Goal: Task Accomplishment & Management: Manage account settings

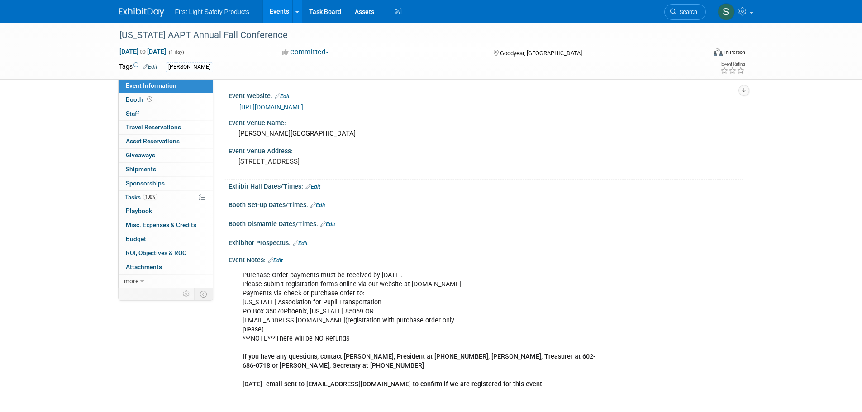
click at [142, 16] on img at bounding box center [141, 12] width 45 height 9
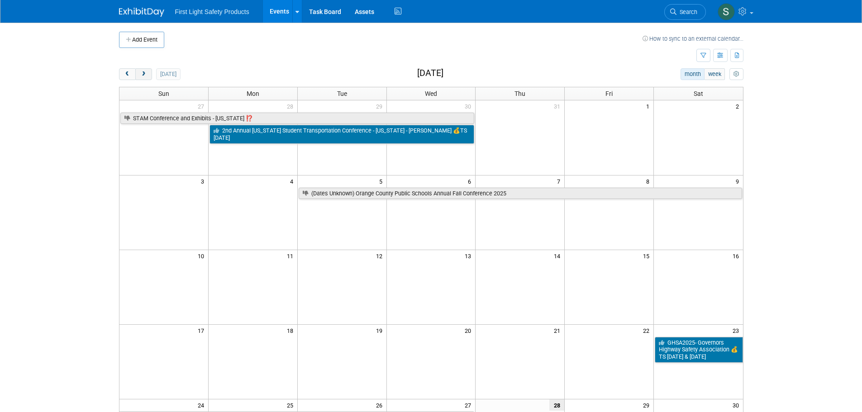
click at [143, 72] on span "next" at bounding box center [143, 75] width 7 height 6
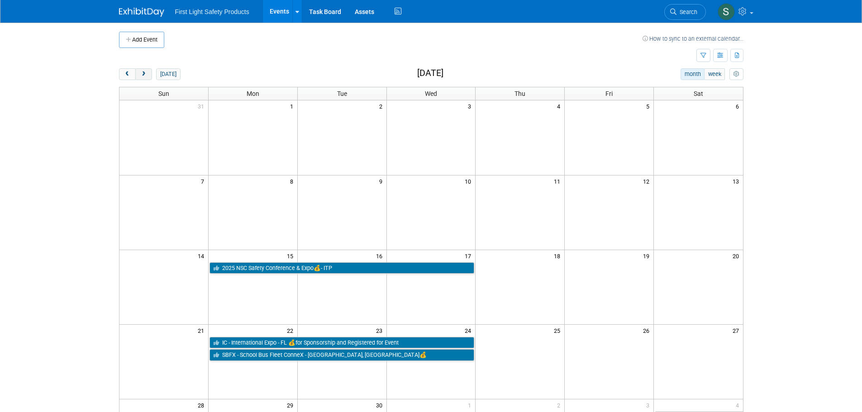
click at [143, 72] on span "next" at bounding box center [143, 75] width 7 height 6
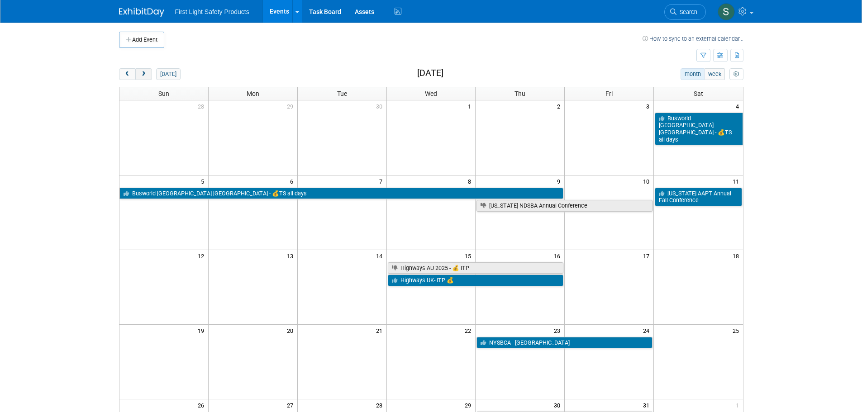
click at [143, 72] on span "next" at bounding box center [143, 75] width 7 height 6
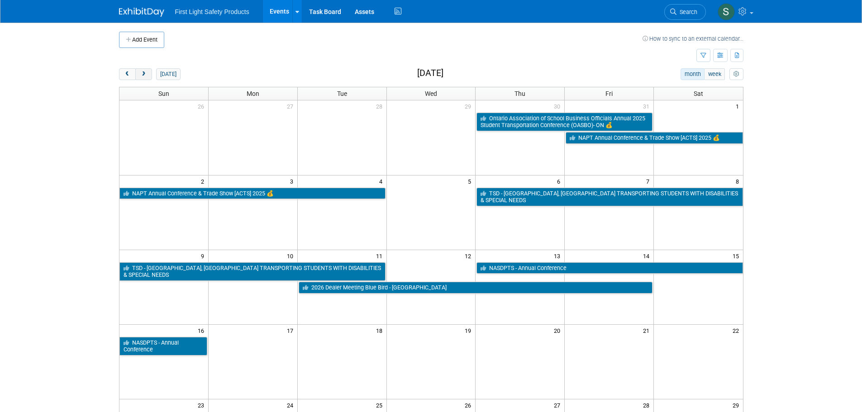
click at [143, 72] on span "next" at bounding box center [143, 75] width 7 height 6
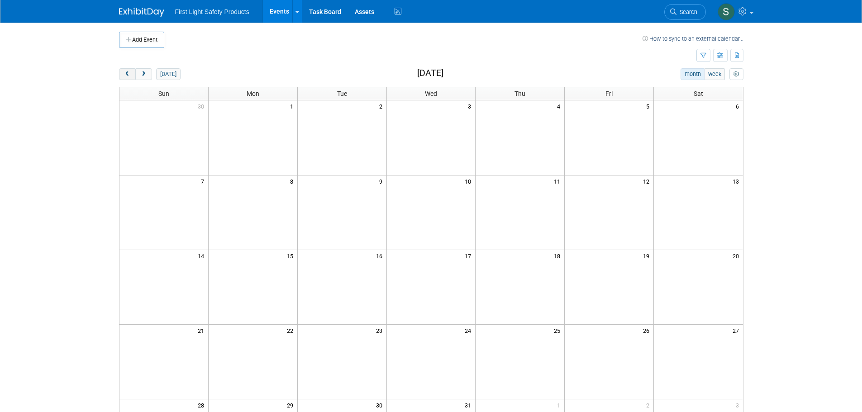
click at [129, 76] on span "prev" at bounding box center [127, 75] width 7 height 6
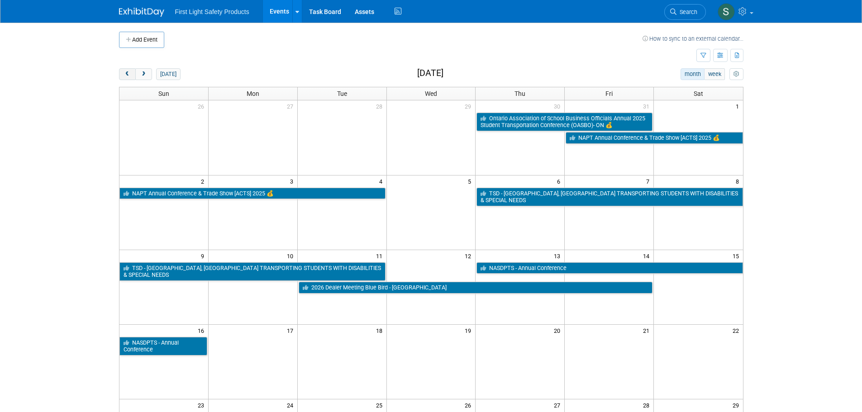
click at [129, 76] on span "prev" at bounding box center [127, 75] width 7 height 6
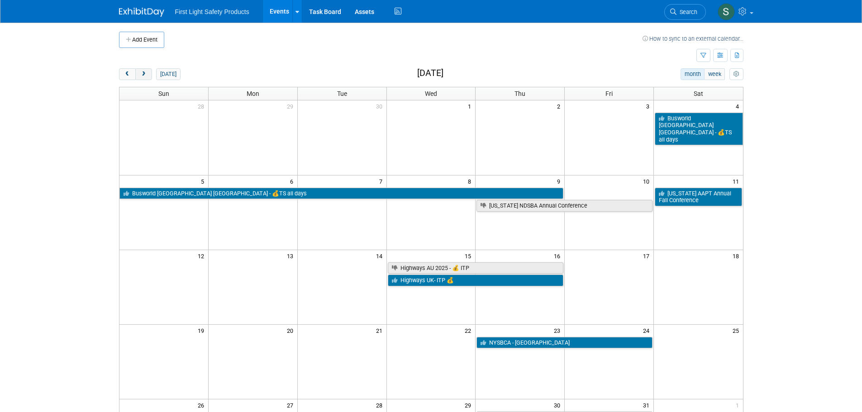
click at [139, 73] on button "next" at bounding box center [143, 74] width 17 height 12
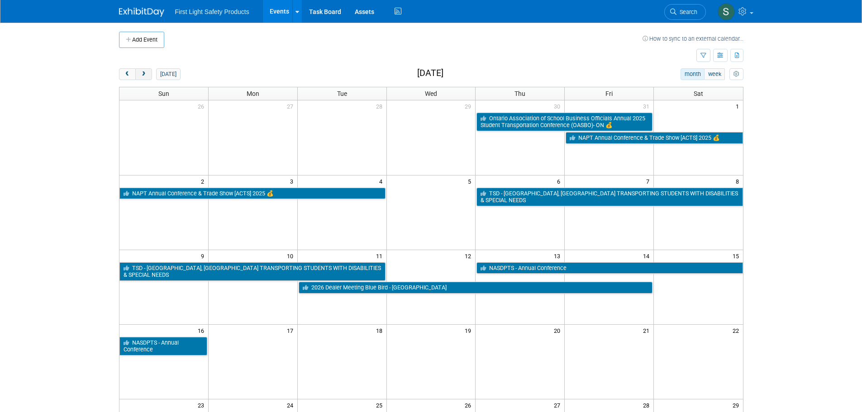
click at [139, 73] on button "next" at bounding box center [143, 74] width 17 height 12
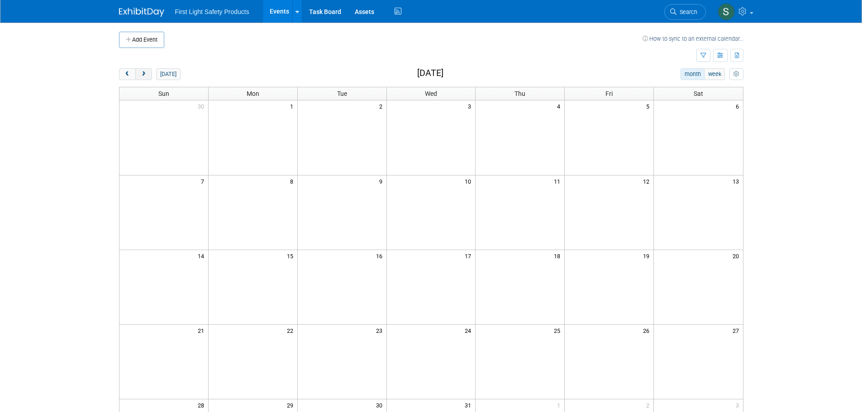
click at [142, 72] on span "next" at bounding box center [143, 75] width 7 height 6
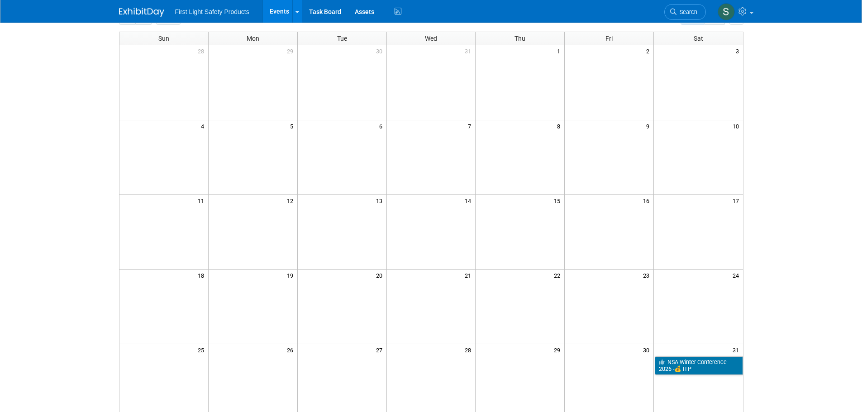
scroll to position [9, 0]
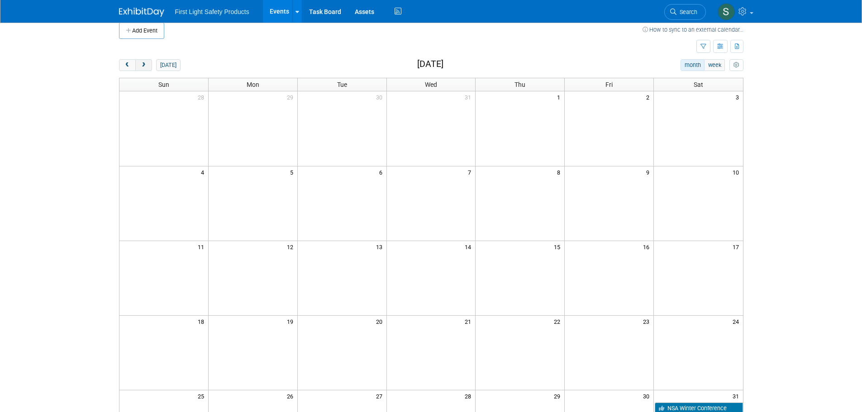
click at [144, 63] on span "next" at bounding box center [143, 65] width 7 height 6
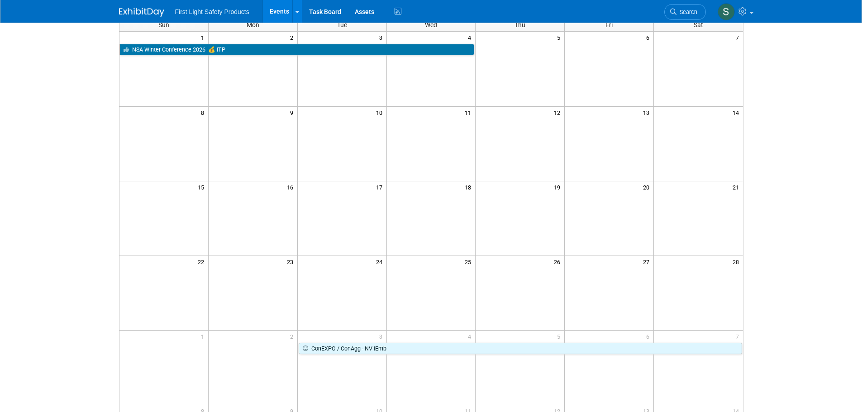
scroll to position [145, 0]
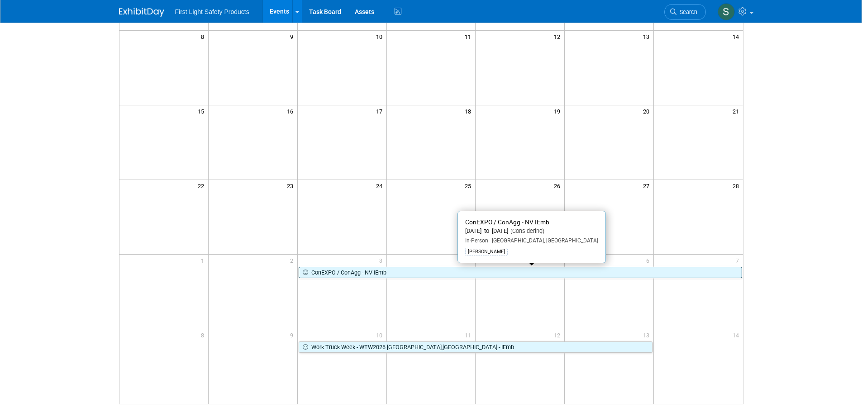
click at [401, 268] on link "ConEXPO / ConAgg - NV IEmb" at bounding box center [521, 273] width 444 height 12
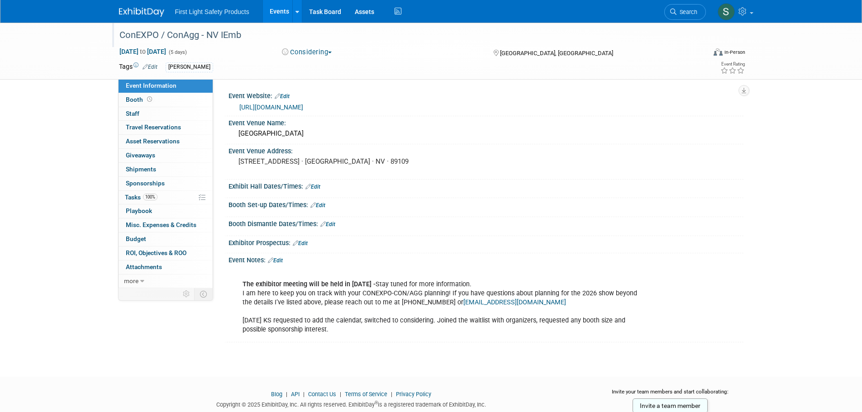
click at [203, 39] on div "ConEXPO / ConAgg - NV IEmb" at bounding box center [404, 35] width 576 height 16
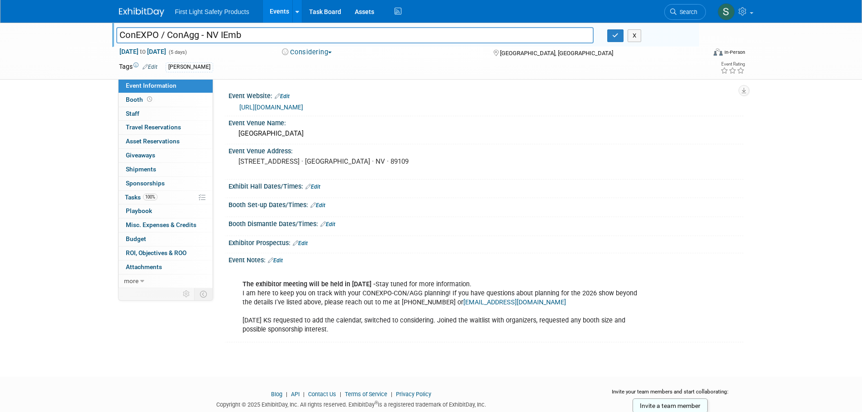
drag, startPoint x: 199, startPoint y: 38, endPoint x: 112, endPoint y: 34, distance: 87.4
click at [112, 34] on div "ConEXPO / ConAgg - NV IEmb" at bounding box center [356, 36] width 492 height 14
drag, startPoint x: 355, startPoint y: 104, endPoint x: 314, endPoint y: 105, distance: 41.2
click at [314, 105] on div "https://www.conexpoconagg.com/" at bounding box center [487, 107] width 497 height 10
click at [354, 108] on div "https://www.conexpoconagg.com/" at bounding box center [487, 107] width 497 height 10
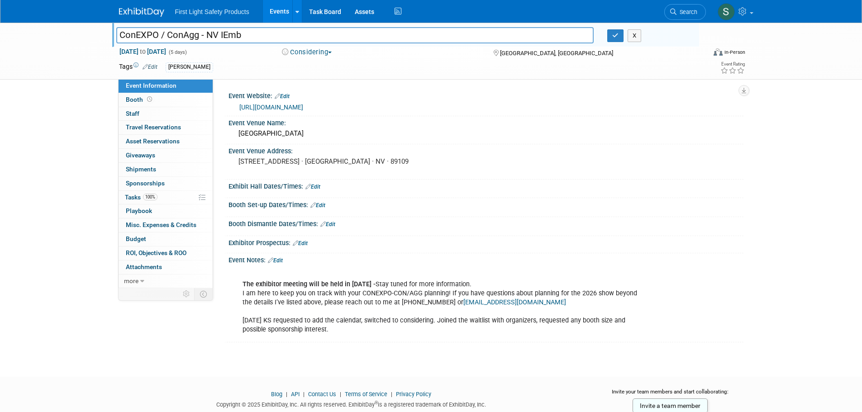
drag, startPoint x: 354, startPoint y: 108, endPoint x: 240, endPoint y: 108, distance: 114.5
click at [240, 108] on div "https://www.conexpoconagg.com/" at bounding box center [487, 107] width 497 height 10
copy link "https://www.conexpoconagg.com/"
click at [429, 174] on div "3150 Paradise Rd · Las Vegas · NV · 89109" at bounding box center [335, 165] width 201 height 21
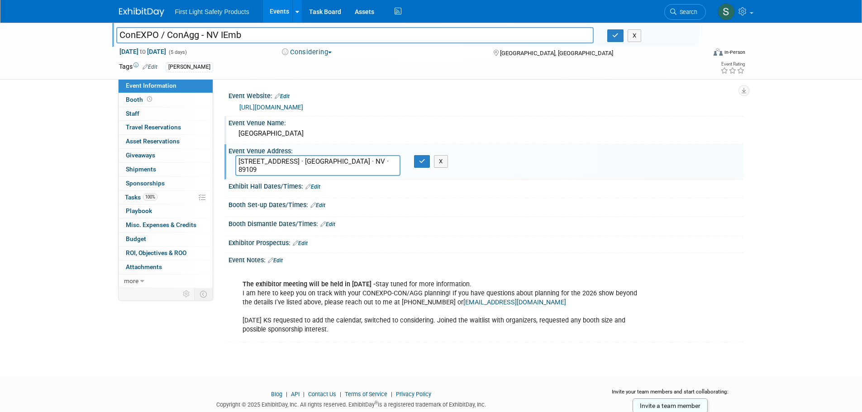
click at [330, 133] on div "Las Vegas Convention Center" at bounding box center [486, 134] width 502 height 14
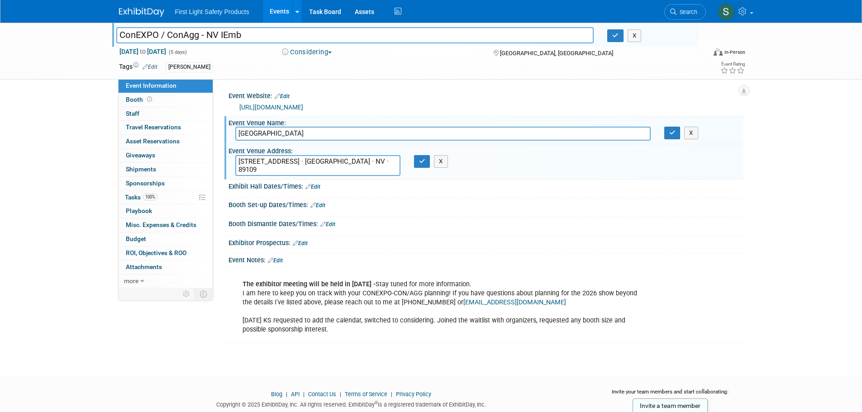
drag, startPoint x: 340, startPoint y: 132, endPoint x: 215, endPoint y: 132, distance: 124.5
click at [215, 132] on div "Event Website: Edit https://www.conexpoconagg.com/ Event Venue Name: Las Vegas …" at bounding box center [478, 183] width 531 height 209
click at [365, 167] on textarea "3150 Paradise Rd · Las Vegas · NV · 89109" at bounding box center [317, 165] width 165 height 21
drag, startPoint x: 369, startPoint y: 164, endPoint x: 181, endPoint y: 161, distance: 188.8
click at [206, 158] on div "Event Information Event Info Booth Booth 0 Staff 0 Staff 0 Travel Reservations …" at bounding box center [431, 183] width 638 height 320
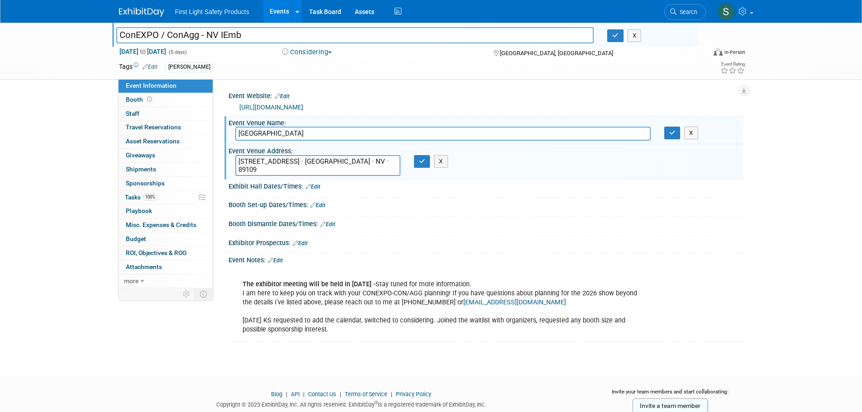
click at [370, 337] on div "The exhibitor meeting will be held in August of 2025 - Stay tuned for more info…" at bounding box center [440, 303] width 408 height 73
click at [355, 330] on div "The exhibitor meeting will be held in August of 2025 - Stay tuned for more info…" at bounding box center [440, 303] width 408 height 73
drag, startPoint x: 352, startPoint y: 332, endPoint x: 242, endPoint y: 287, distance: 118.8
click at [242, 287] on div "The exhibitor meeting will be held in August of 2025 - Stay tuned for more info…" at bounding box center [440, 303] width 408 height 73
copy div "The exhibitor meeting will be held in August of 2025 - Stay tuned for more info…"
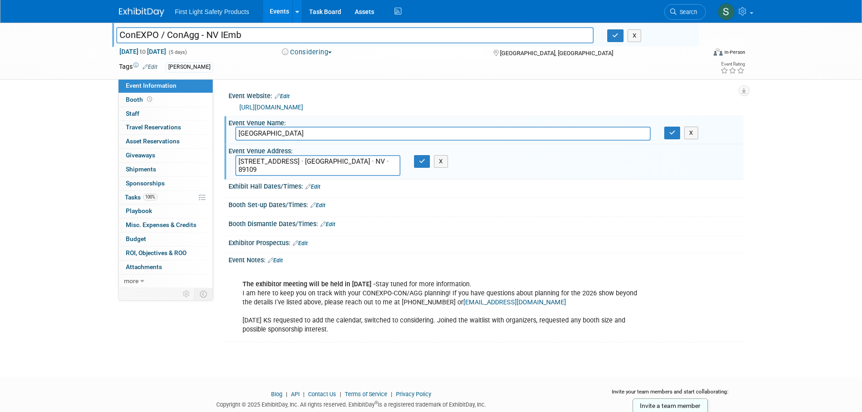
click at [546, 268] on div "The exhibitor meeting will be held in August of 2025 - Stay tuned for more info…" at bounding box center [440, 303] width 408 height 73
click at [153, 105] on link "Booth" at bounding box center [166, 100] width 94 height 14
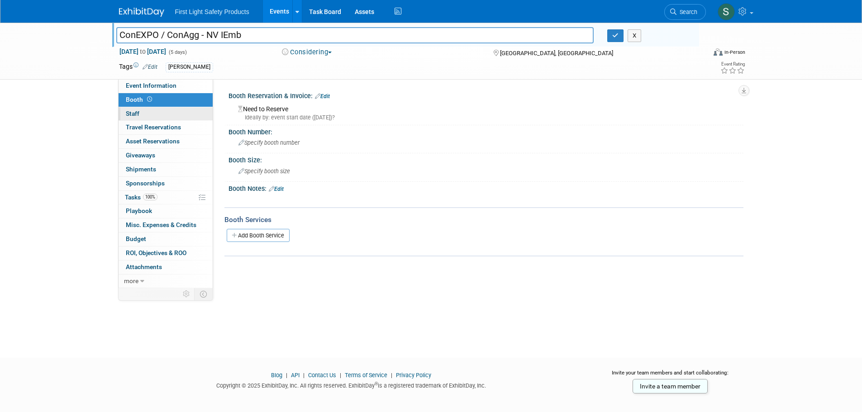
click at [158, 116] on link "0 Staff 0" at bounding box center [166, 114] width 94 height 14
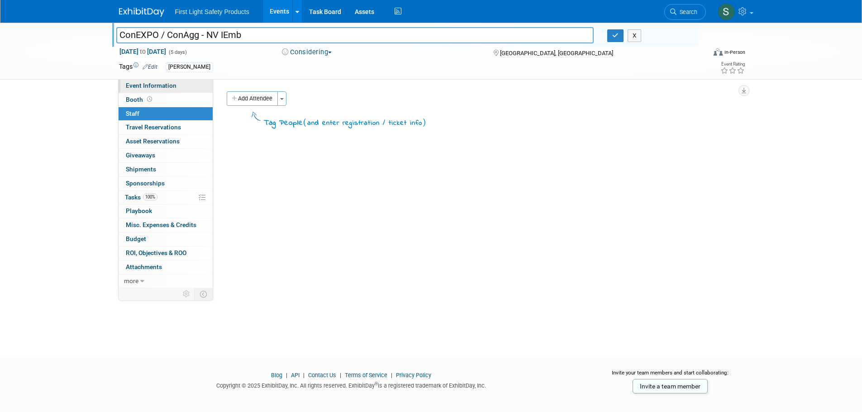
click at [160, 88] on span "Event Information" at bounding box center [151, 85] width 51 height 7
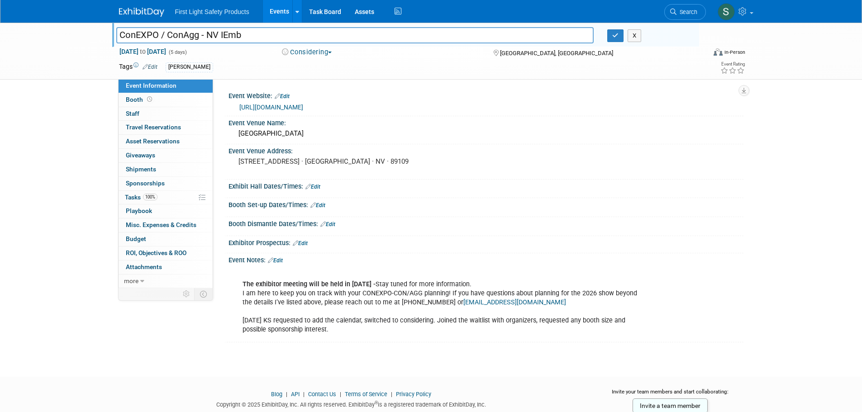
click at [292, 104] on link "https://www.conexpoconagg.com/" at bounding box center [271, 107] width 64 height 7
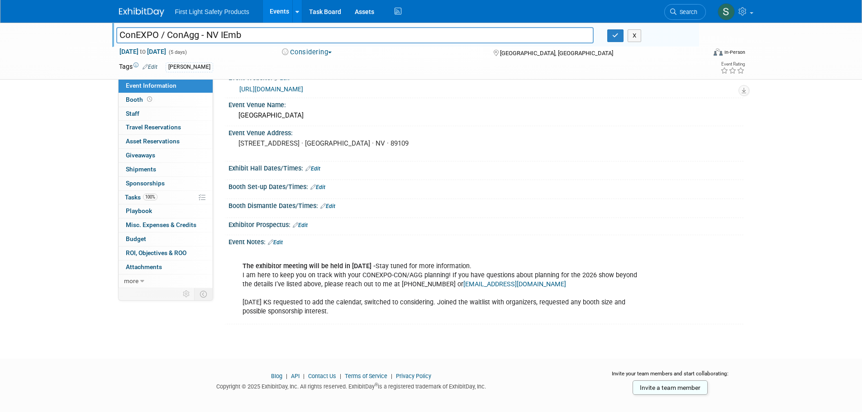
scroll to position [28, 0]
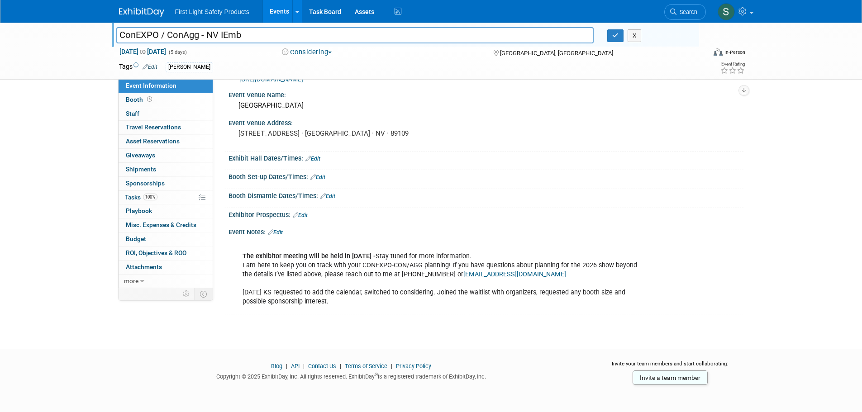
click at [282, 233] on link "Edit" at bounding box center [275, 233] width 15 height 6
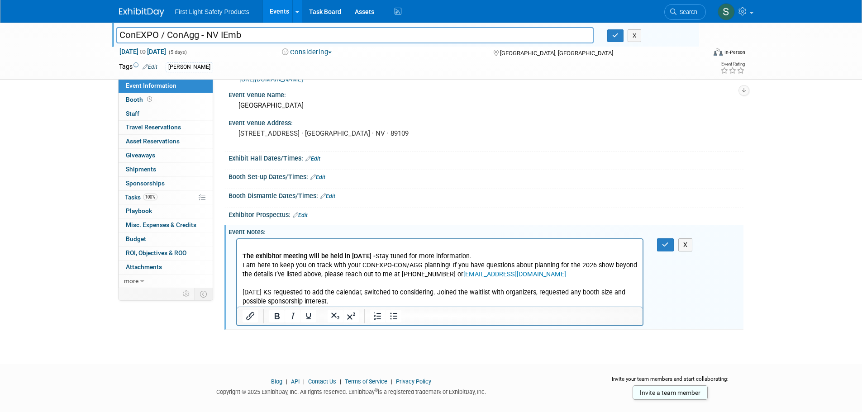
scroll to position [43, 0]
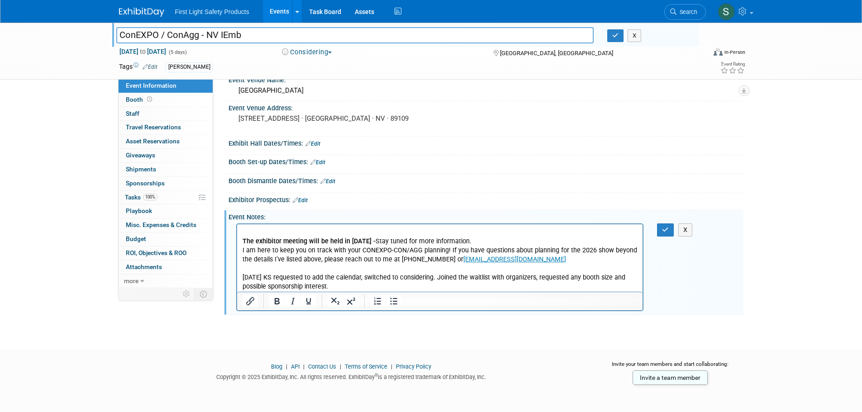
click at [349, 284] on p "The exhibitor meeting will be held in August of 2025 - Stay tuned for more info…" at bounding box center [440, 260] width 396 height 64
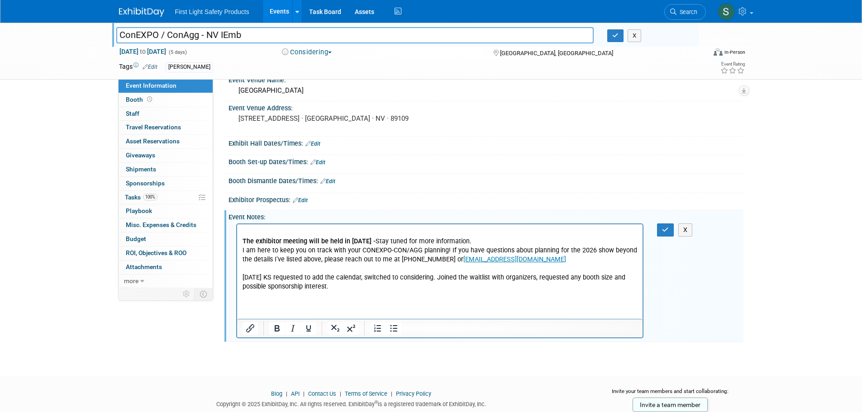
click at [282, 305] on p "Rich Text Area. Press ALT-0 for help." at bounding box center [440, 305] width 396 height 9
click at [666, 229] on icon "button" at bounding box center [665, 230] width 7 height 6
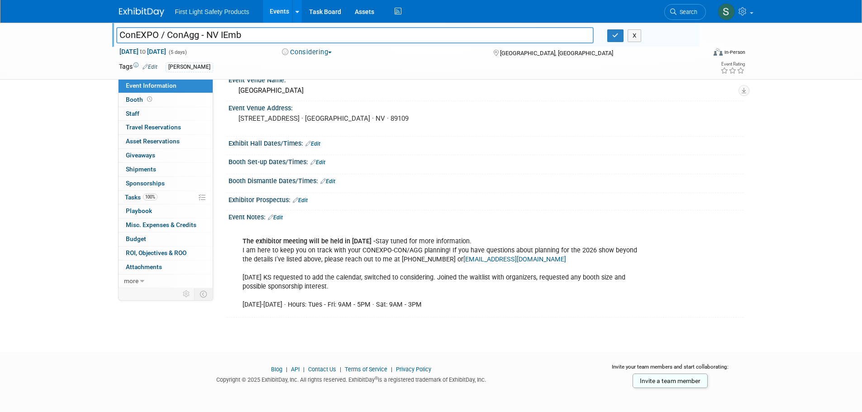
click at [143, 13] on img at bounding box center [141, 12] width 45 height 9
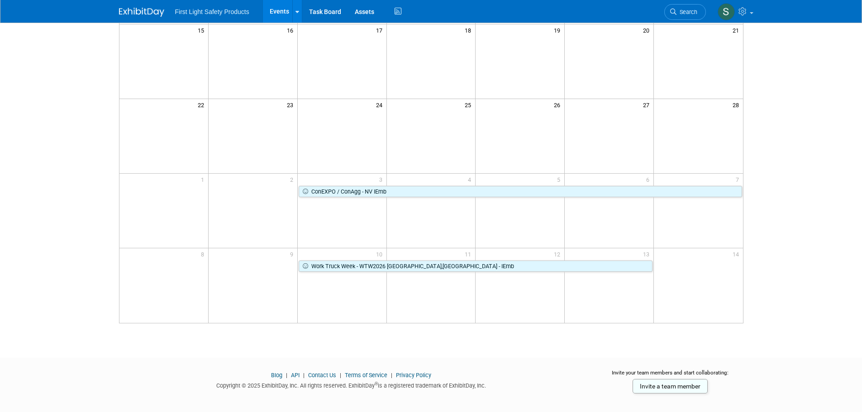
scroll to position [226, 0]
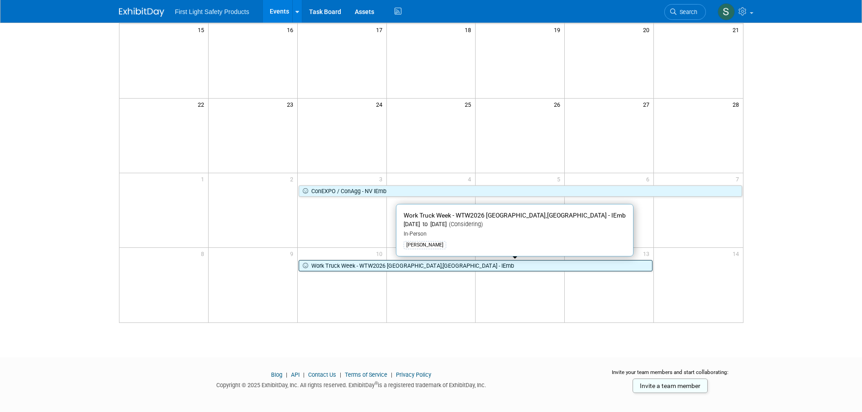
click at [350, 268] on link "Work Truck Week - WTW2026 [GEOGRAPHIC_DATA],[GEOGRAPHIC_DATA] - IEmb" at bounding box center [476, 266] width 354 height 12
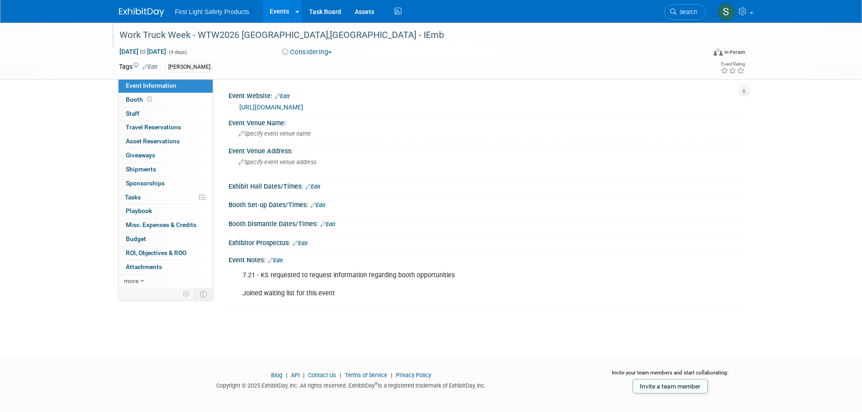
click at [205, 35] on div "Work Truck Week - WTW2026 [GEOGRAPHIC_DATA],[GEOGRAPHIC_DATA] - IEmb" at bounding box center [404, 35] width 576 height 16
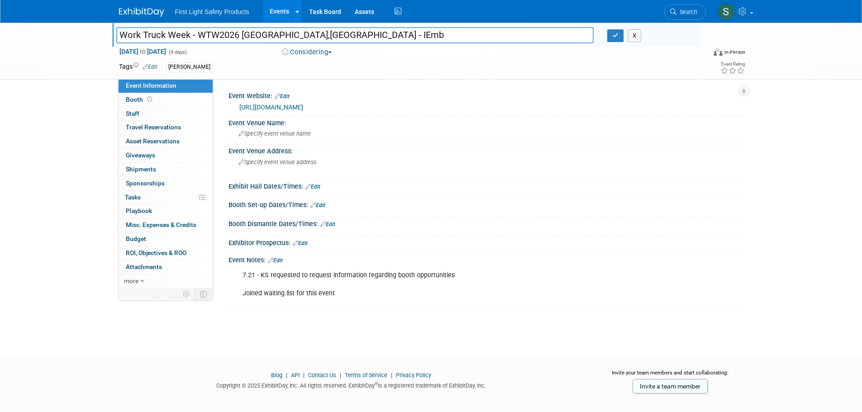
drag, startPoint x: 240, startPoint y: 34, endPoint x: 116, endPoint y: 34, distance: 123.6
click at [116, 34] on input "Work Truck Week - WTW2026 [GEOGRAPHIC_DATA],[GEOGRAPHIC_DATA] - IEmb" at bounding box center [355, 35] width 478 height 16
drag, startPoint x: 342, startPoint y: 105, endPoint x: 240, endPoint y: 109, distance: 101.9
click at [240, 109] on div "https://www.worktruckweek.com/sign-wtw26-info" at bounding box center [487, 107] width 497 height 10
copy link "https://www.worktruckweek.com/sign-wtw26-info"
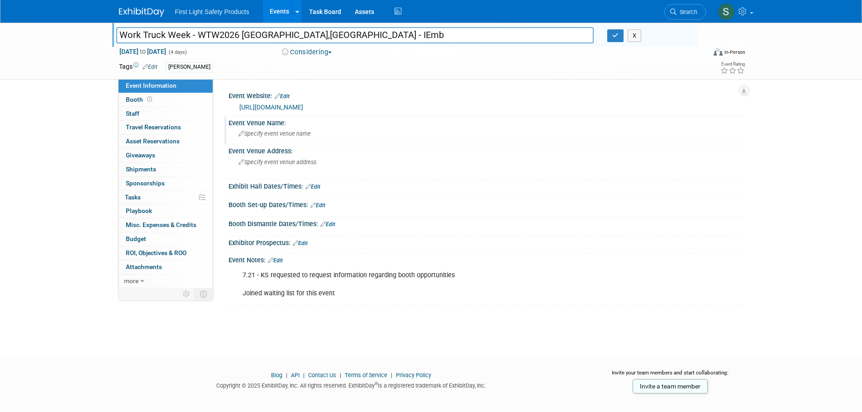
click at [438, 133] on div "Specify event venue name" at bounding box center [486, 134] width 502 height 14
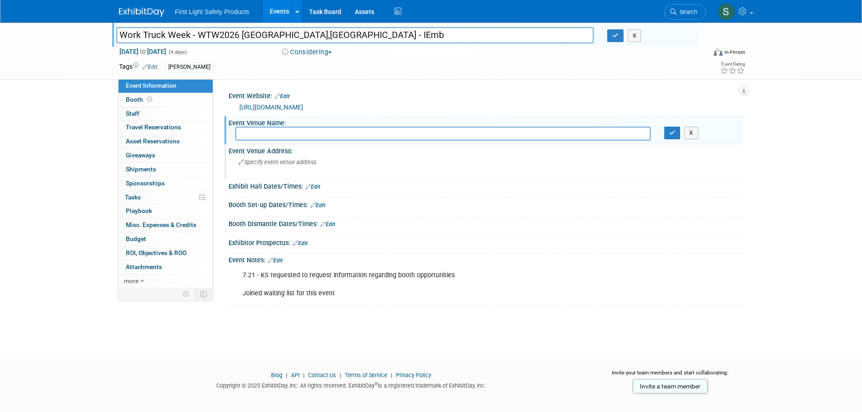
click at [260, 167] on div "Specify event venue address" at bounding box center [335, 165] width 201 height 21
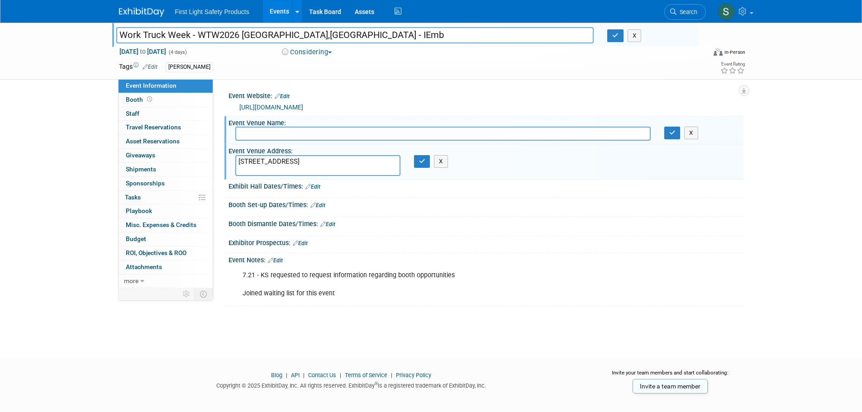
type textarea "100 S Capitol Ave, Indianapolis, IN 46225, United States"
click at [288, 129] on input "text" at bounding box center [443, 134] width 416 height 14
paste input "Indiana Convention Center"
type input "Indiana Convention Center"
click at [676, 132] on button "button" at bounding box center [673, 133] width 16 height 13
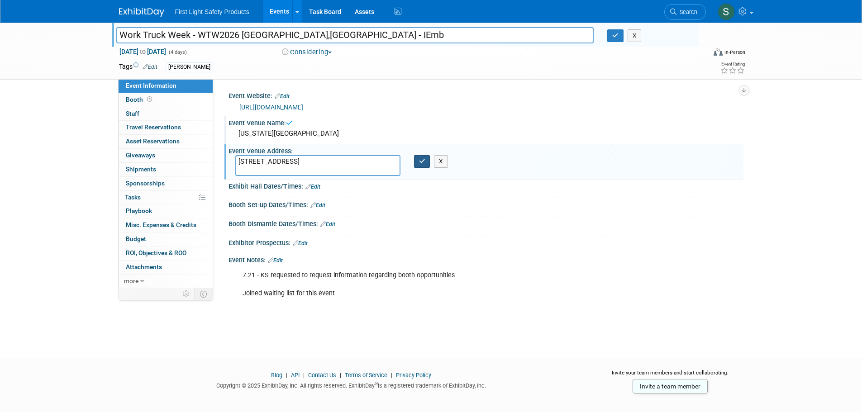
click at [420, 162] on icon "button" at bounding box center [422, 161] width 6 height 6
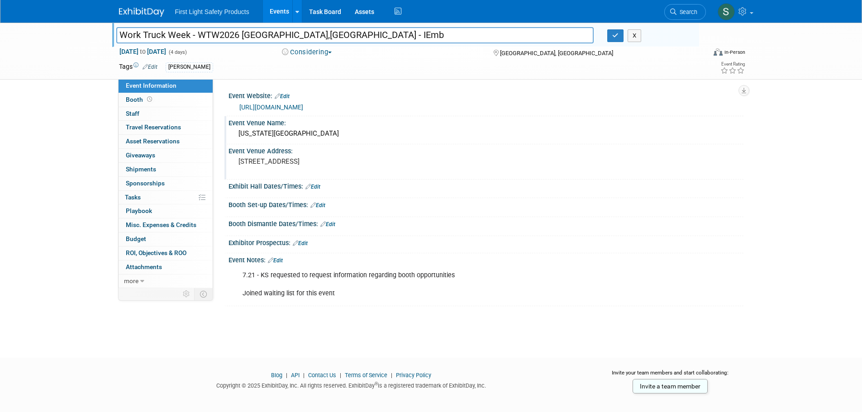
click at [146, 5] on link at bounding box center [147, 7] width 56 height 7
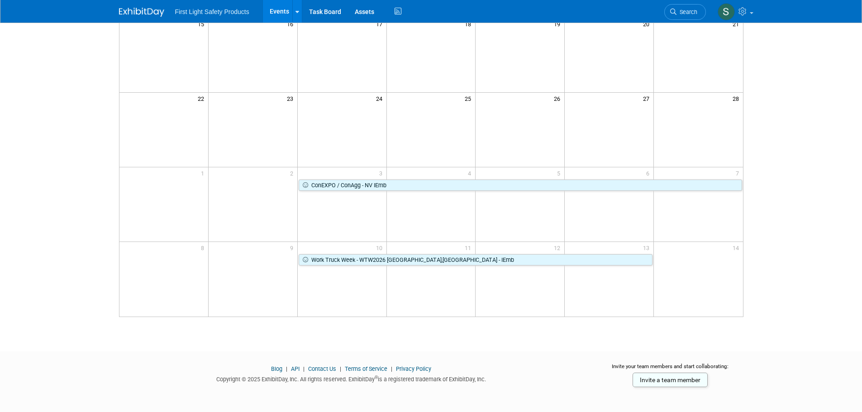
scroll to position [235, 0]
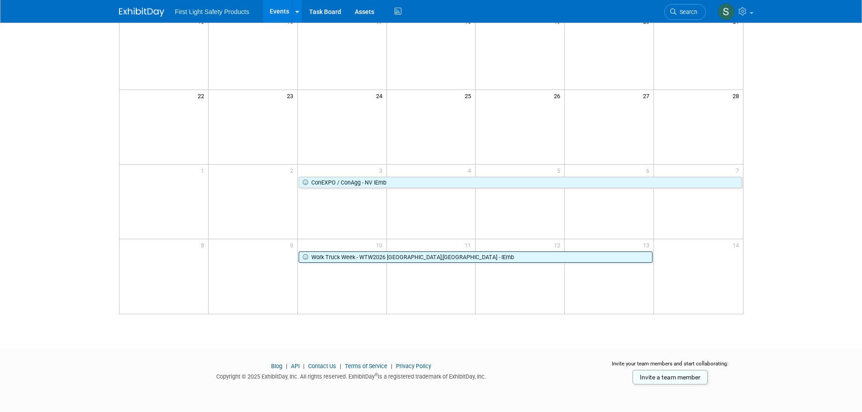
click at [355, 256] on link "Work Truck Week - WTW2026 [GEOGRAPHIC_DATA],[GEOGRAPHIC_DATA] - IEmb" at bounding box center [476, 258] width 354 height 12
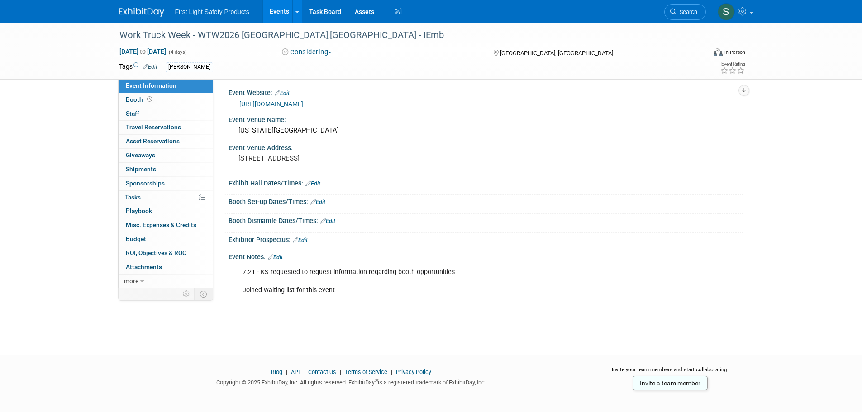
scroll to position [9, 0]
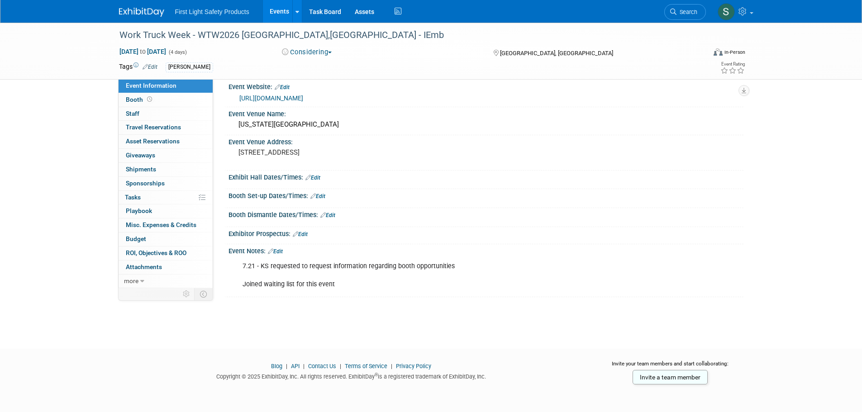
click at [349, 268] on div "7.21 - KS requested to request information regarding booth opportunities Joined…" at bounding box center [440, 276] width 408 height 36
drag, startPoint x: 397, startPoint y: 268, endPoint x: 251, endPoint y: 273, distance: 145.4
click at [246, 270] on div "7.21 - KS requested to request information regarding booth opportunities Joined…" at bounding box center [440, 276] width 408 height 36
click at [340, 298] on div "Work Truck Week - WTW2026 Indianapolis,IN - IEmb Mar 10, 2026 to Mar 13, 2026 (…" at bounding box center [431, 173] width 862 height 319
drag, startPoint x: 340, startPoint y: 284, endPoint x: 240, endPoint y: 265, distance: 101.9
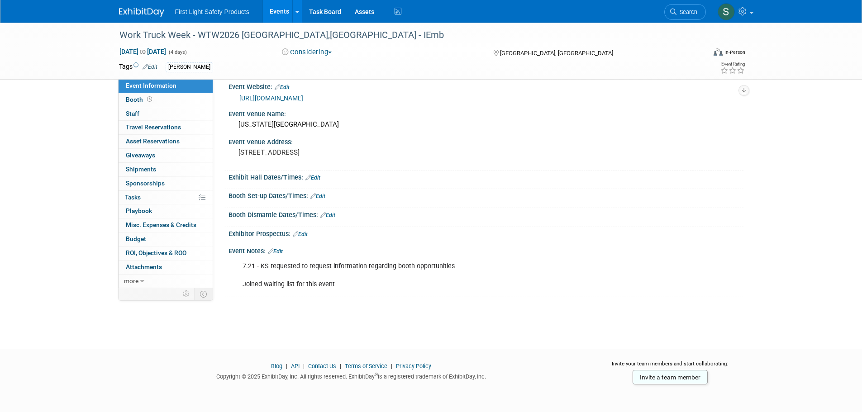
click at [240, 265] on div "7.21 - KS requested to request information regarding booth opportunities Joined…" at bounding box center [440, 276] width 408 height 36
copy div "7.21 - KS requested to request information regarding booth opportunities Joined…"
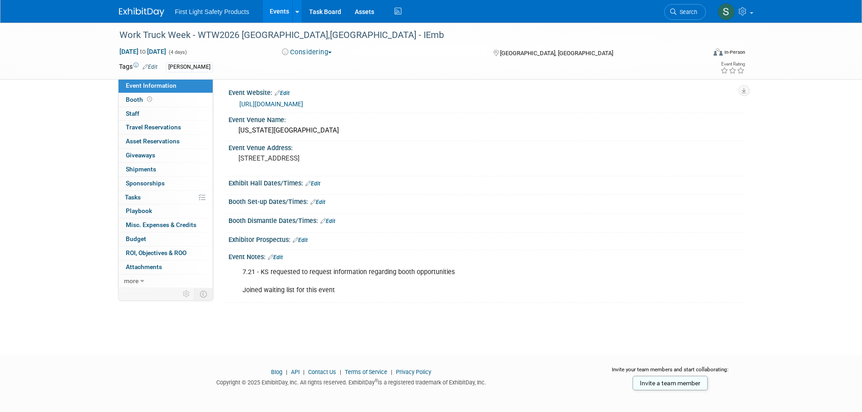
scroll to position [0, 0]
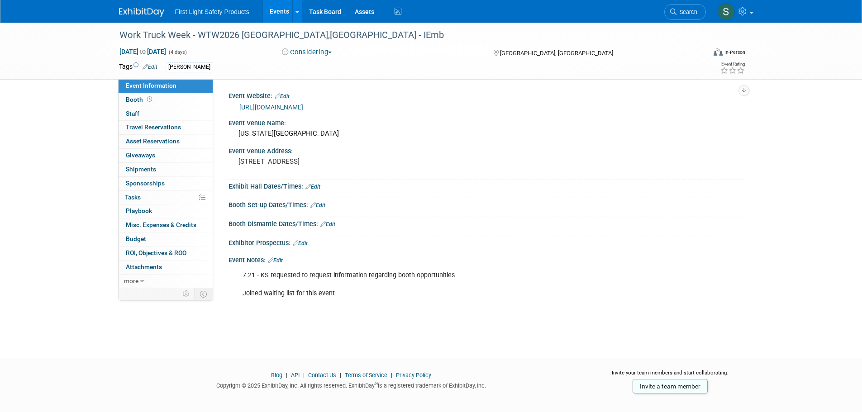
click at [138, 14] on img at bounding box center [141, 12] width 45 height 9
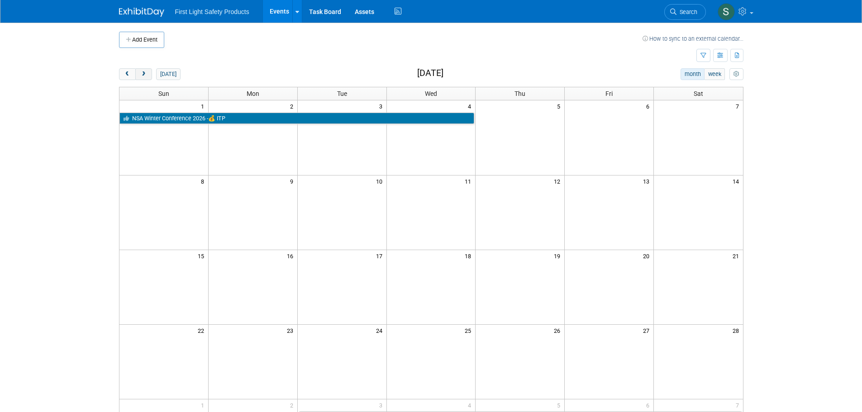
click at [148, 74] on button "next" at bounding box center [143, 74] width 17 height 12
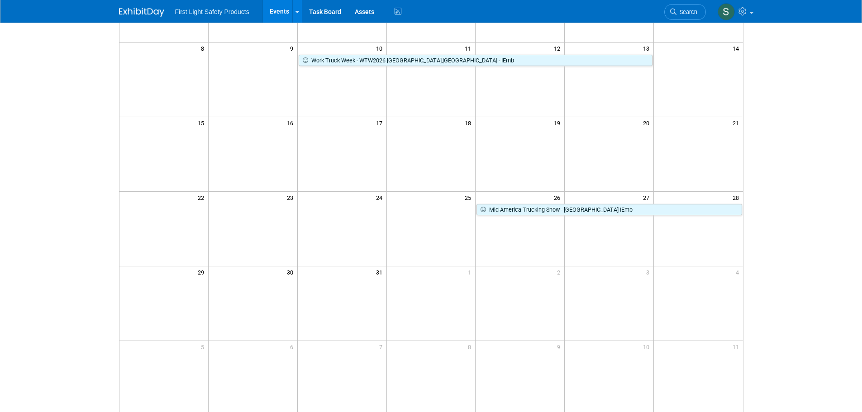
scroll to position [136, 0]
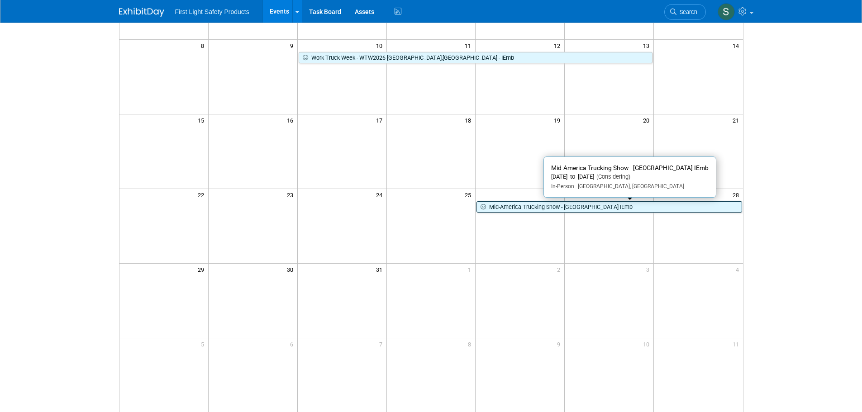
click at [553, 208] on link "Mid-America Trucking Show - [GEOGRAPHIC_DATA] IEmb" at bounding box center [609, 207] width 265 height 12
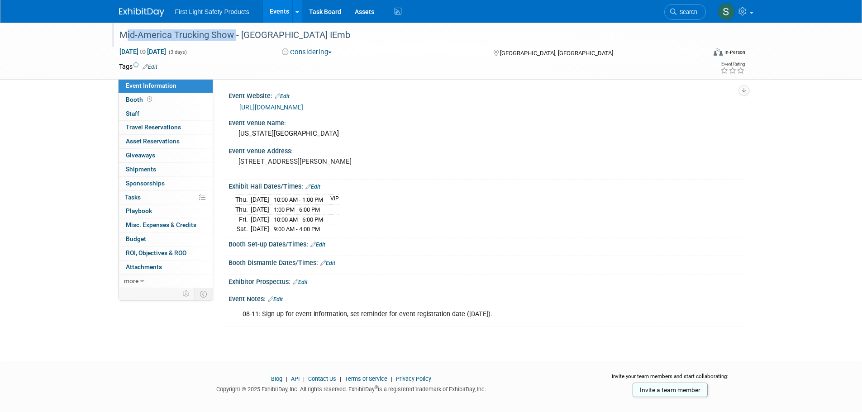
drag, startPoint x: 119, startPoint y: 35, endPoint x: 230, endPoint y: 40, distance: 111.4
click at [230, 40] on div "Mid-America Trucking Show - [GEOGRAPHIC_DATA] IEmb" at bounding box center [404, 35] width 576 height 16
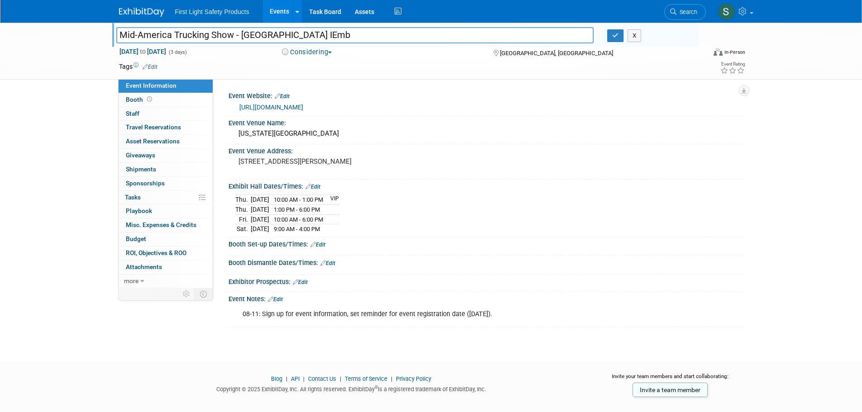
drag, startPoint x: 232, startPoint y: 36, endPoint x: 107, endPoint y: 40, distance: 125.0
click at [107, 40] on div "Mid-America Trucking Show - [GEOGRAPHIC_DATA] IEmb Mid-America Trucking Show - …" at bounding box center [431, 51] width 862 height 57
drag, startPoint x: 320, startPoint y: 106, endPoint x: 265, endPoint y: 133, distance: 60.3
click at [239, 107] on div "https://truckingshow.com/" at bounding box center [487, 107] width 497 height 10
copy link "https://truckingshow.com/"
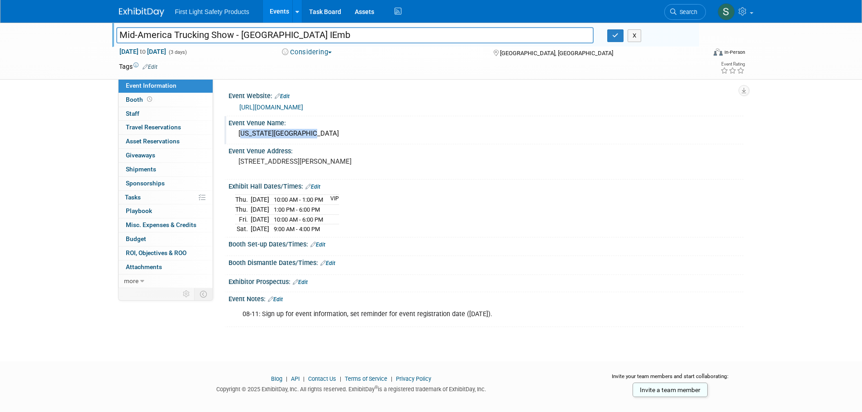
drag, startPoint x: 309, startPoint y: 133, endPoint x: 234, endPoint y: 134, distance: 75.2
click at [234, 134] on div "Kentucky Expo Center" at bounding box center [486, 134] width 515 height 15
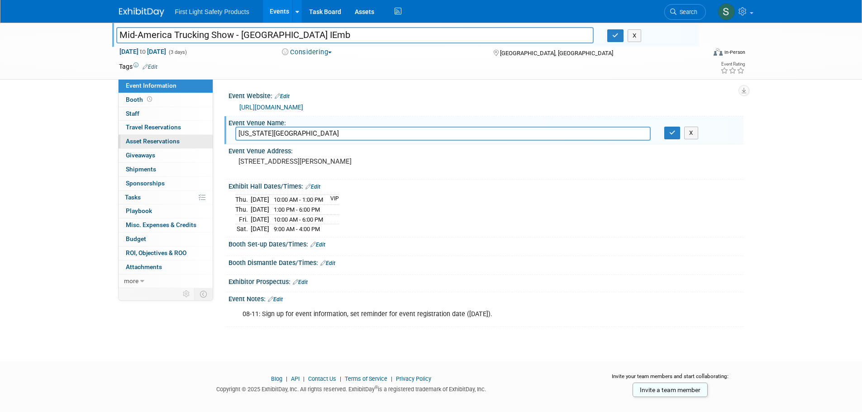
drag, startPoint x: 310, startPoint y: 132, endPoint x: 210, endPoint y: 136, distance: 100.1
click at [210, 136] on div "Event Information Event Info Booth Booth 0 Staff 0 Staff 0 Travel Reservations …" at bounding box center [431, 175] width 638 height 305
drag, startPoint x: 312, startPoint y: 173, endPoint x: 237, endPoint y: 159, distance: 76.4
click at [237, 159] on div "937 Phillips Lane Louisville, KY 40209" at bounding box center [335, 165] width 201 height 21
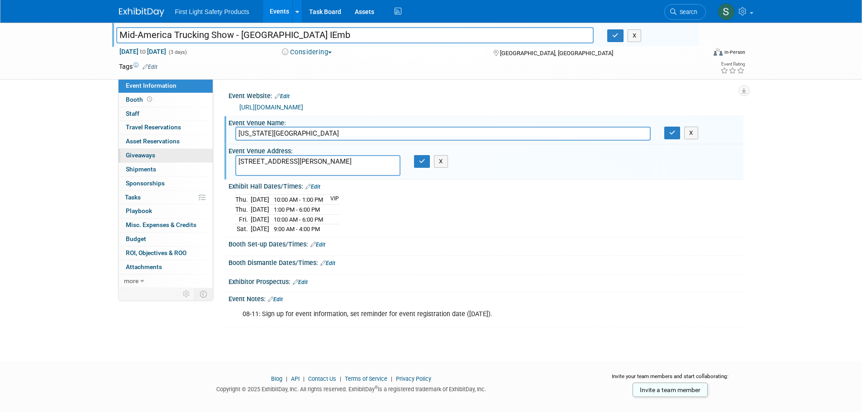
drag, startPoint x: 217, startPoint y: 166, endPoint x: 204, endPoint y: 161, distance: 14.6
click at [204, 161] on div "Event Information Event Info Booth Booth 0 Staff 0 Staff 0 Travel Reservations …" at bounding box center [431, 175] width 638 height 305
click at [440, 312] on div "08-11: Sign up for event information, set reminder for event registration date …" at bounding box center [440, 315] width 408 height 18
drag, startPoint x: 515, startPoint y: 312, endPoint x: 236, endPoint y: 316, distance: 278.9
click at [236, 316] on div "08-11: Sign up for event information, set reminder for event registration date …" at bounding box center [440, 315] width 408 height 18
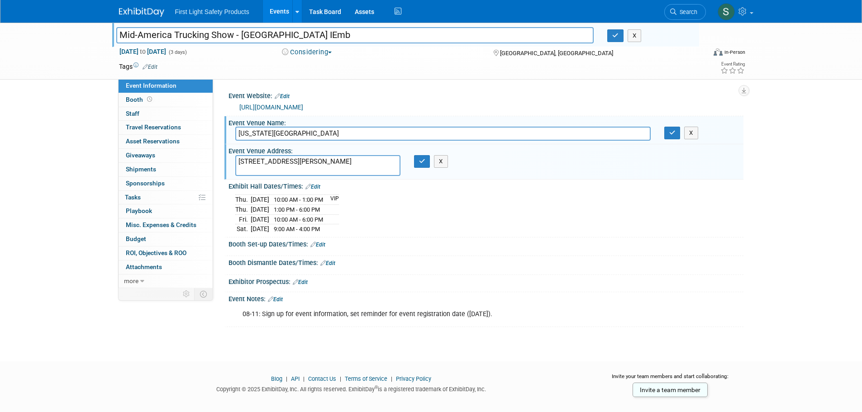
copy div "08-11: Sign up for event information, set reminder for event registration date …"
click at [272, 105] on link "https://truckingshow.com/" at bounding box center [271, 107] width 64 height 7
click at [420, 161] on icon "button" at bounding box center [422, 161] width 6 height 6
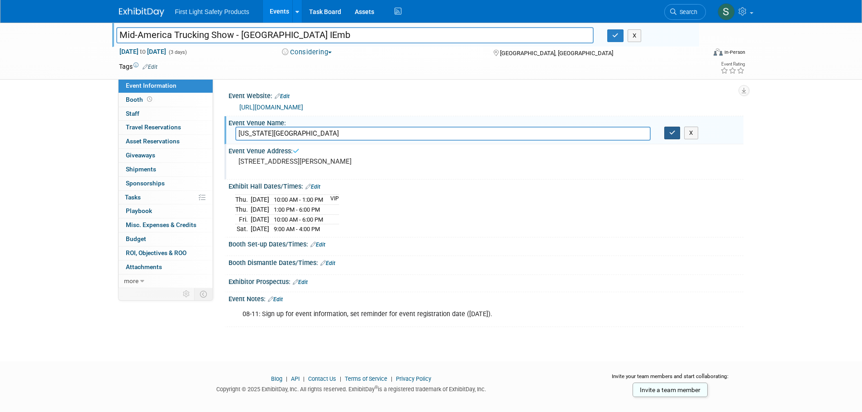
click at [669, 134] on icon "button" at bounding box center [672, 133] width 6 height 6
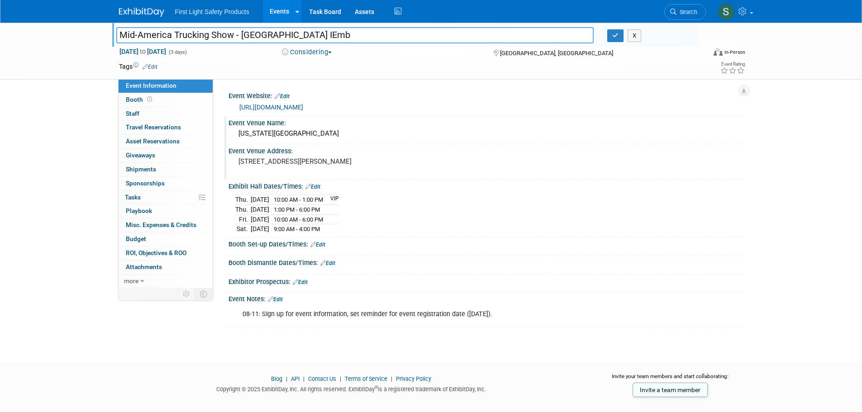
drag, startPoint x: 450, startPoint y: 205, endPoint x: 210, endPoint y: 340, distance: 275.4
click at [209, 340] on div "Mid-America Trucking Show - KY IEmb Mid-America Trucking Show - KY IEmb X Mar 2…" at bounding box center [431, 184] width 862 height 323
drag, startPoint x: 344, startPoint y: 228, endPoint x: 231, endPoint y: 194, distance: 118.1
click at [231, 194] on div "Thu. Mar 26, 2026 10:00 AM - 1:00 PM VIP Thu. Mar 26, 2026 1:00 PM - 6:00 PM Fr…" at bounding box center [486, 212] width 515 height 44
copy div "Thu. Mar 26, 2026 10:00 AM - 1:00 PM VIP Thu. Mar 26, 2026 1:00 PM - 6:00 PM Fr…"
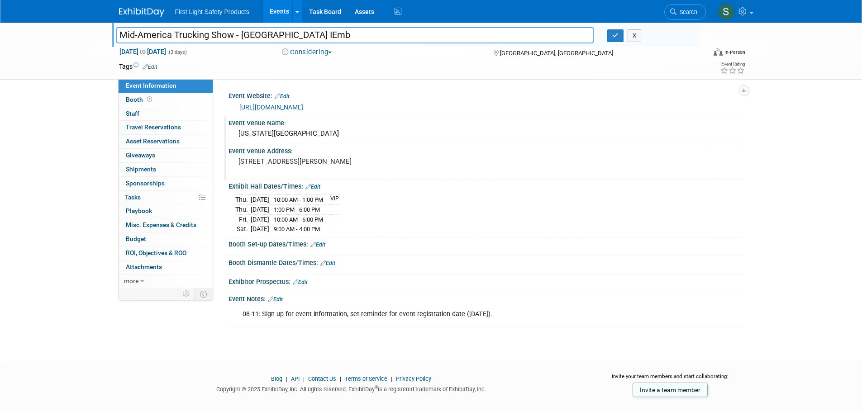
click at [130, 14] on img at bounding box center [141, 12] width 45 height 9
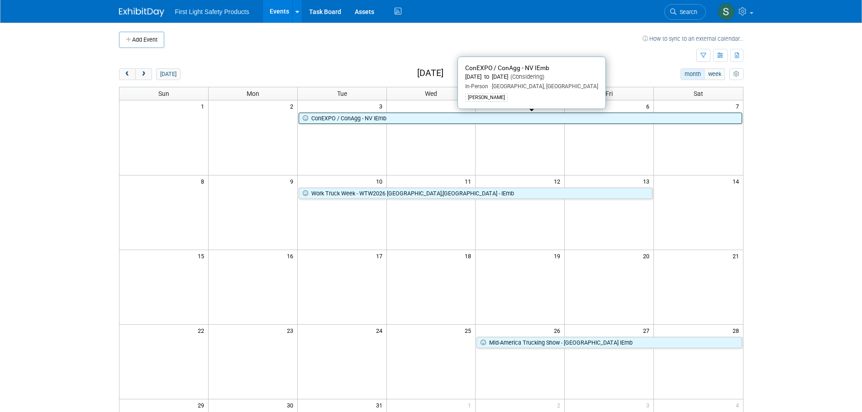
click at [344, 120] on link "ConEXPO / ConAgg - NV IEmb" at bounding box center [521, 119] width 444 height 12
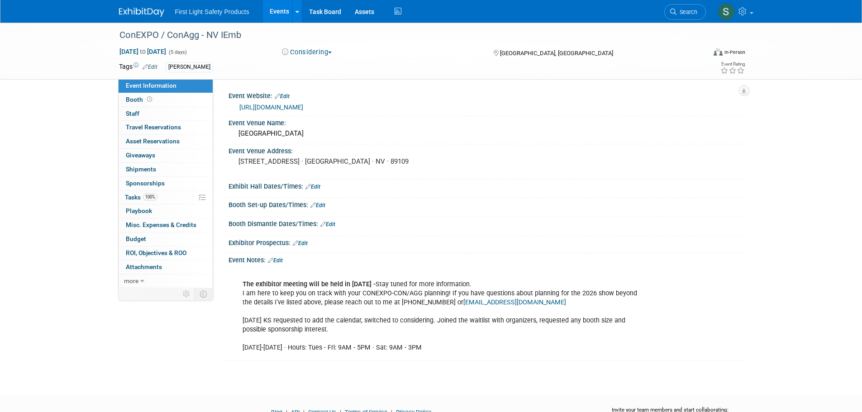
click at [288, 108] on link "[URL][DOMAIN_NAME]" at bounding box center [271, 107] width 64 height 7
click at [142, 14] on img at bounding box center [141, 12] width 45 height 9
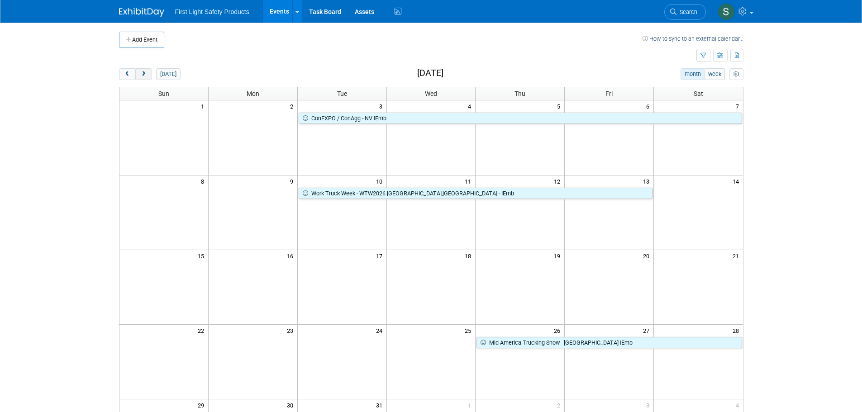
click at [144, 78] on button "next" at bounding box center [143, 74] width 17 height 12
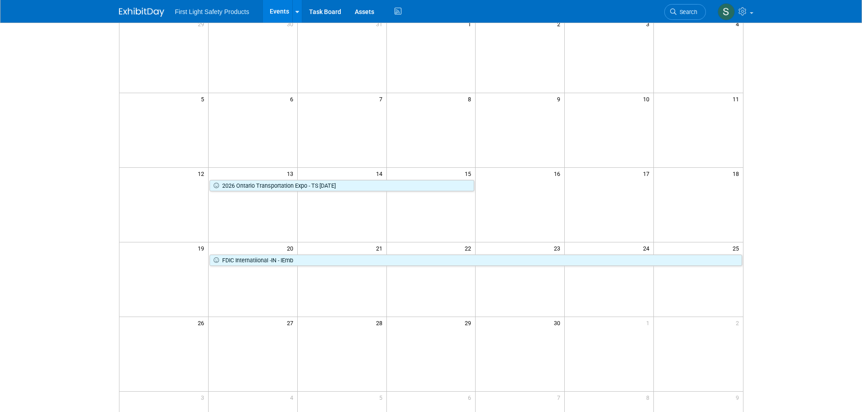
scroll to position [91, 0]
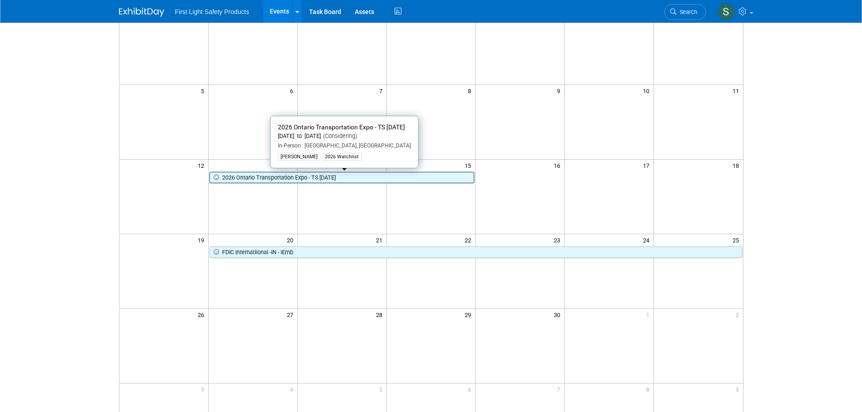
click at [289, 182] on link "2026 Ontario Transportation Expo - TS [DATE]" at bounding box center [342, 178] width 265 height 12
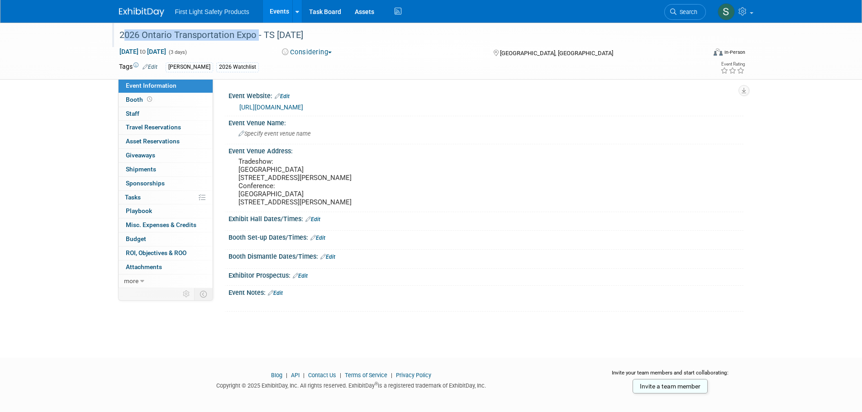
drag, startPoint x: 256, startPoint y: 35, endPoint x: 116, endPoint y: 40, distance: 139.5
click at [116, 40] on div "2026 Ontario Transportation Expo - TS [DATE]" at bounding box center [404, 35] width 576 height 16
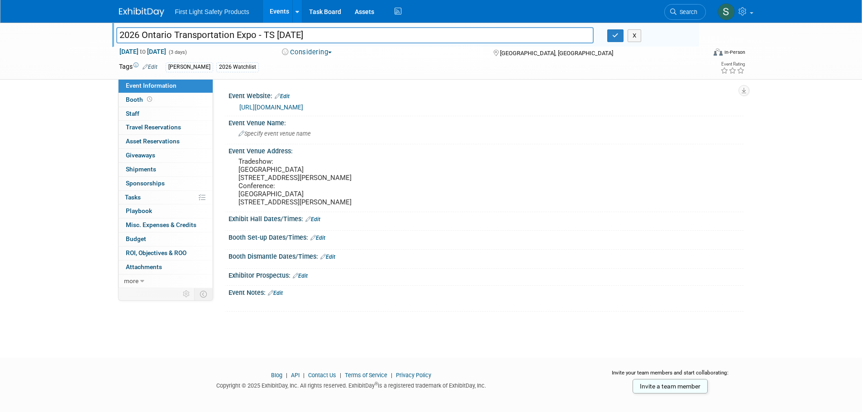
drag, startPoint x: 254, startPoint y: 33, endPoint x: 116, endPoint y: 43, distance: 138.4
click at [116, 43] on input "2026 Ontario Transportation Expo - TS [DATE]" at bounding box center [355, 35] width 478 height 16
drag, startPoint x: 291, startPoint y: 107, endPoint x: 238, endPoint y: 111, distance: 53.1
click at [238, 111] on div "https://ote.ca/" at bounding box center [486, 106] width 502 height 13
copy link "https://ote.ca/"
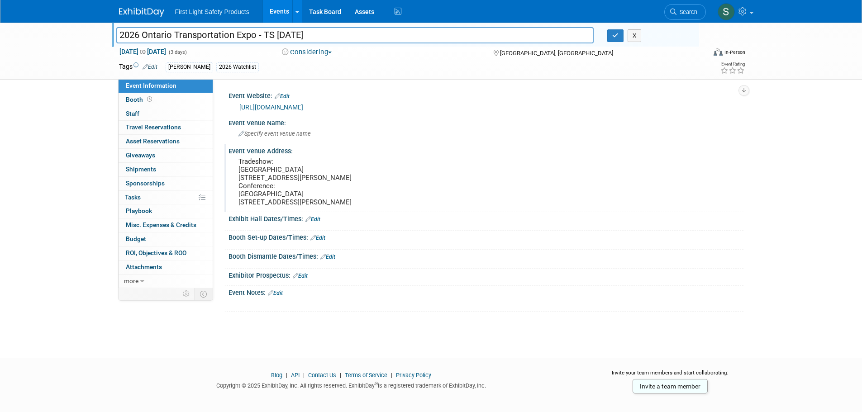
click at [321, 203] on pre "Tradeshow: Toronto Congress Centre 650 Dixon Rd, Toronto Conference: Delta Marr…" at bounding box center [336, 182] width 195 height 49
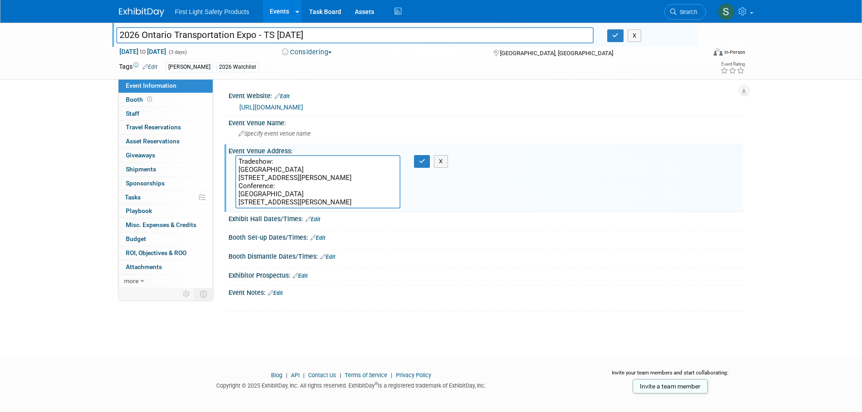
drag, startPoint x: 318, startPoint y: 169, endPoint x: 233, endPoint y: 175, distance: 85.3
click at [232, 173] on div "Tradeshow: Toronto Congress Centre 650 Dixon Rd, Toronto Conference: Delta Marr…" at bounding box center [318, 181] width 179 height 53
click at [291, 133] on span "Specify event venue name" at bounding box center [275, 133] width 72 height 7
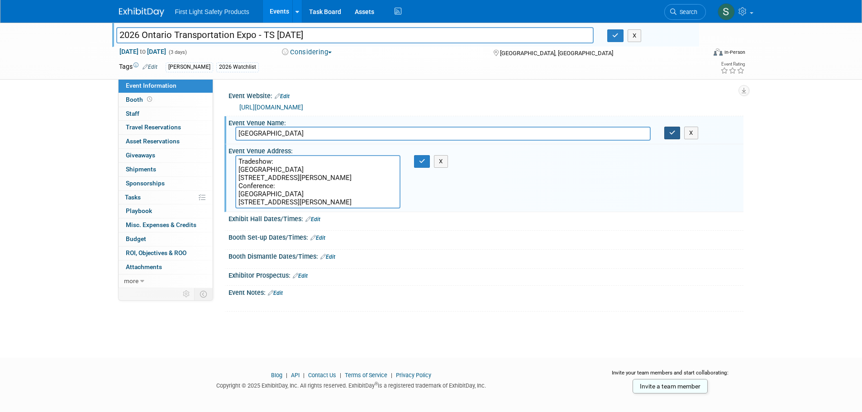
type input "Toronto Congress Centre"
click at [665, 132] on button "button" at bounding box center [673, 133] width 16 height 13
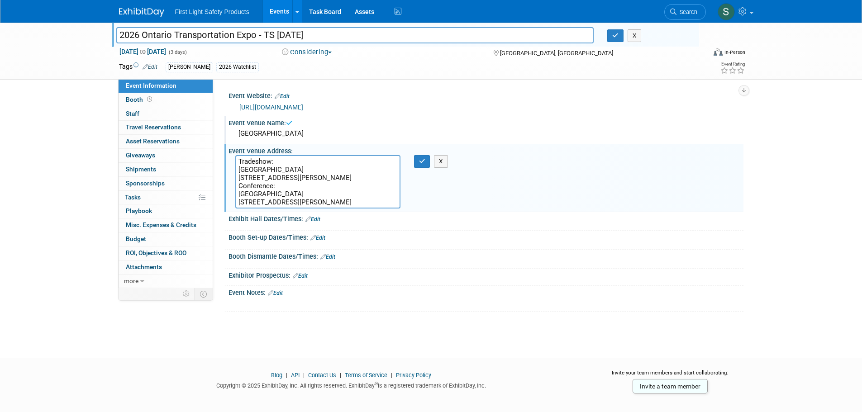
click at [303, 189] on textarea "Tradeshow: Toronto Congress Centre 650 Dixon Rd, Toronto Conference: Delta Marr…" at bounding box center [317, 181] width 165 height 53
drag, startPoint x: 329, startPoint y: 193, endPoint x: 238, endPoint y: 194, distance: 91.0
click at [238, 194] on textarea "Tradeshow: Toronto Congress Centre 650 Dixon Rd, Toronto Conference: Delta Marr…" at bounding box center [317, 181] width 165 height 53
click at [326, 182] on textarea "Tradeshow: Toronto Congress Centre 650 Dixon Rd, Toronto Conference: Delta Marr…" at bounding box center [317, 181] width 165 height 53
drag, startPoint x: 265, startPoint y: 178, endPoint x: 230, endPoint y: 178, distance: 34.4
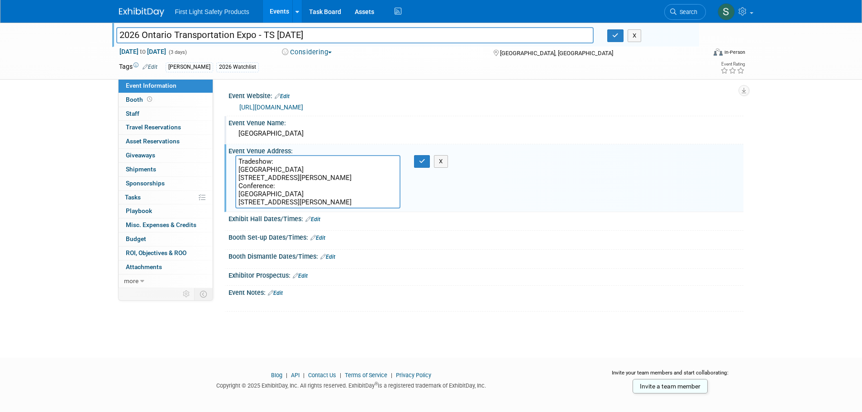
click at [230, 178] on div "Tradeshow: Toronto Congress Centre 650 Dixon Rd, Toronto Conference: Delta Marr…" at bounding box center [318, 181] width 179 height 53
drag, startPoint x: 315, startPoint y: 201, endPoint x: 232, endPoint y: 204, distance: 82.9
click at [232, 204] on div "Tradeshow: Toronto Congress Centre 650 Dixon Rd, Toronto Conference: Delta Marr…" at bounding box center [318, 181] width 179 height 53
click at [335, 197] on textarea "Tradeshow: Toronto Congress Centre 650 Dixon Rd, Toronto Conference: Delta Marr…" at bounding box center [317, 181] width 165 height 53
drag, startPoint x: 279, startPoint y: 184, endPoint x: 247, endPoint y: 157, distance: 42.1
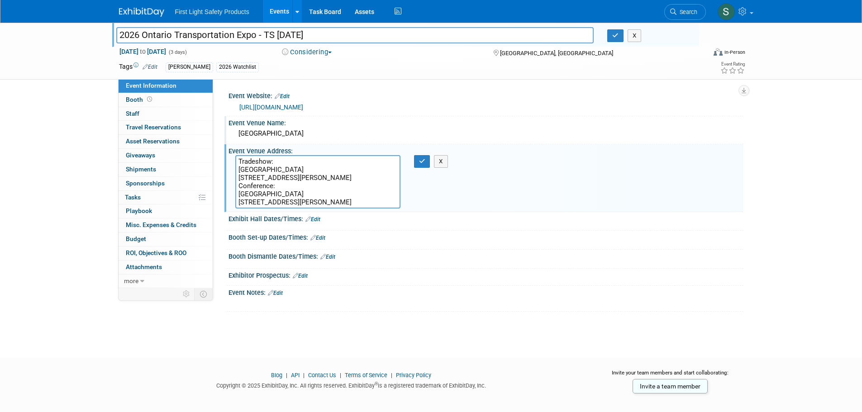
click at [247, 157] on textarea "Tradeshow: Toronto Congress Centre 650 Dixon Rd, Toronto Conference: Delta Marr…" at bounding box center [317, 181] width 165 height 53
click at [241, 166] on textarea "Tradeshow: Toronto Congress Centre 650 Dixon Rd, Toronto Conference: Delta Marr…" at bounding box center [317, 181] width 165 height 53
drag, startPoint x: 239, startPoint y: 162, endPoint x: 333, endPoint y: 207, distance: 104.1
click at [333, 207] on textarea "Tradeshow: Toronto Congress Centre 650 Dixon Rd, Toronto Conference: Delta Marr…" at bounding box center [317, 181] width 165 height 53
click at [322, 128] on div "Toronto Congress Centre" at bounding box center [486, 134] width 502 height 14
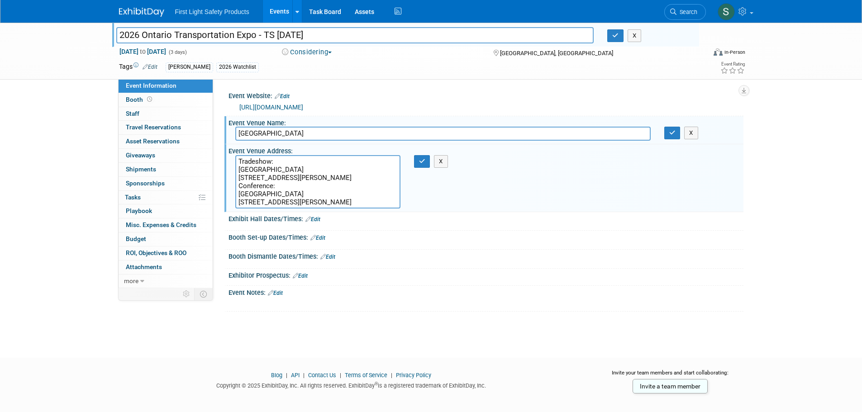
click at [270, 108] on link "https://ote.ca/" at bounding box center [271, 107] width 64 height 7
click at [693, 137] on button "X" at bounding box center [691, 133] width 14 height 13
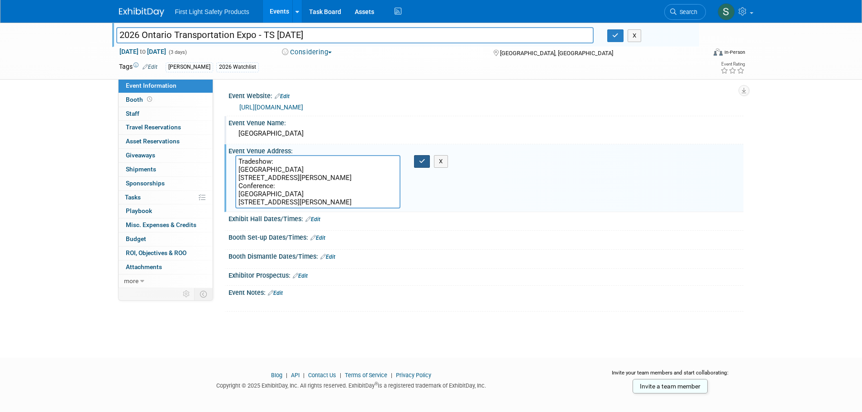
click at [419, 161] on icon "button" at bounding box center [422, 161] width 6 height 6
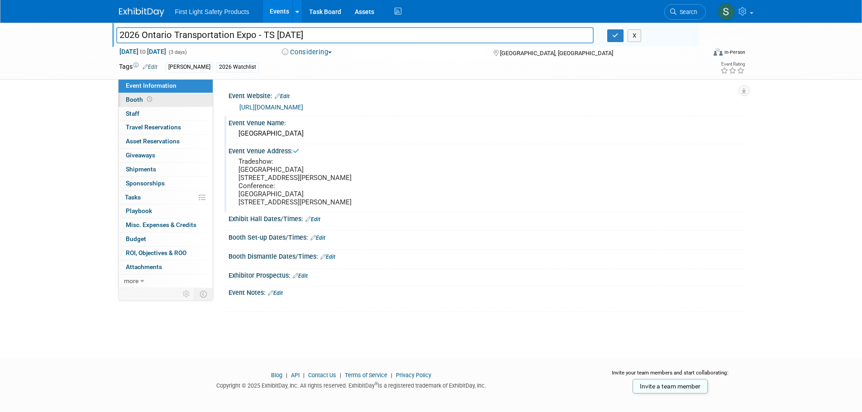
click at [163, 104] on link "Booth" at bounding box center [166, 100] width 94 height 14
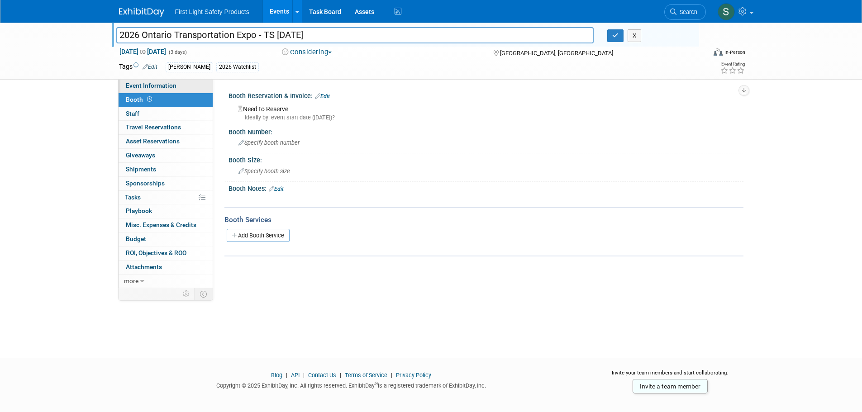
click at [168, 85] on span "Event Information" at bounding box center [151, 85] width 51 height 7
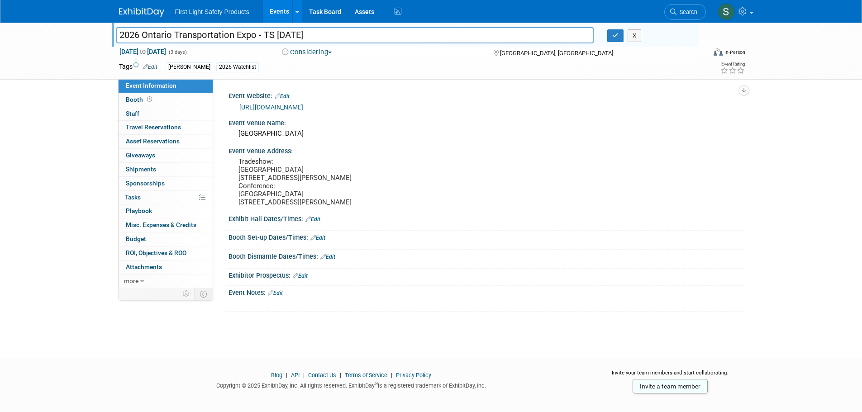
click at [263, 107] on link "https://ote.ca/" at bounding box center [271, 107] width 64 height 7
click at [152, 101] on span at bounding box center [149, 99] width 9 height 7
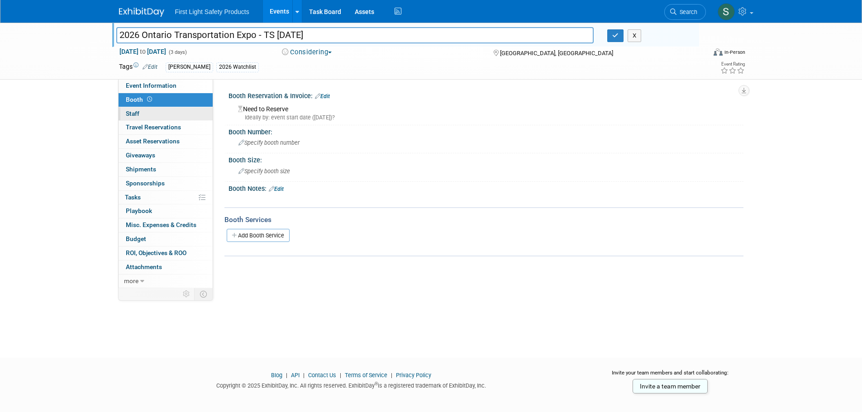
click at [170, 118] on link "0 Staff 0" at bounding box center [166, 114] width 94 height 14
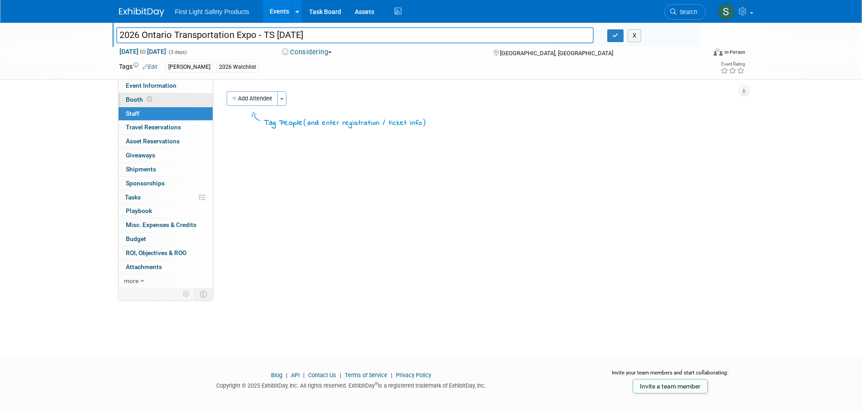
click at [155, 93] on link "Booth" at bounding box center [166, 100] width 94 height 14
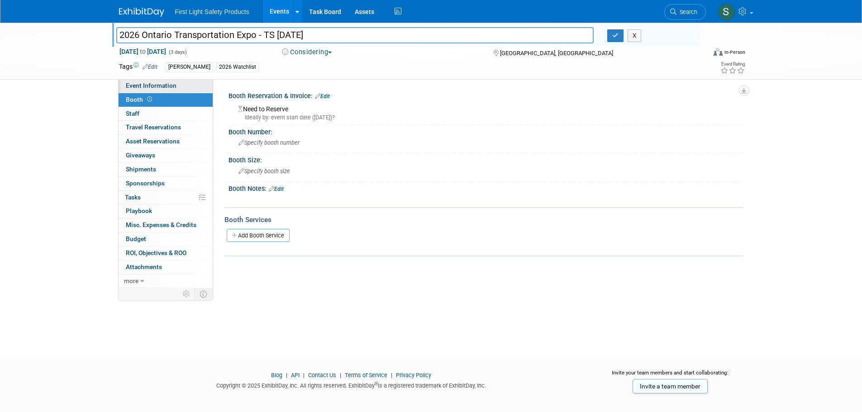
click at [158, 88] on span "Event Information" at bounding box center [151, 85] width 51 height 7
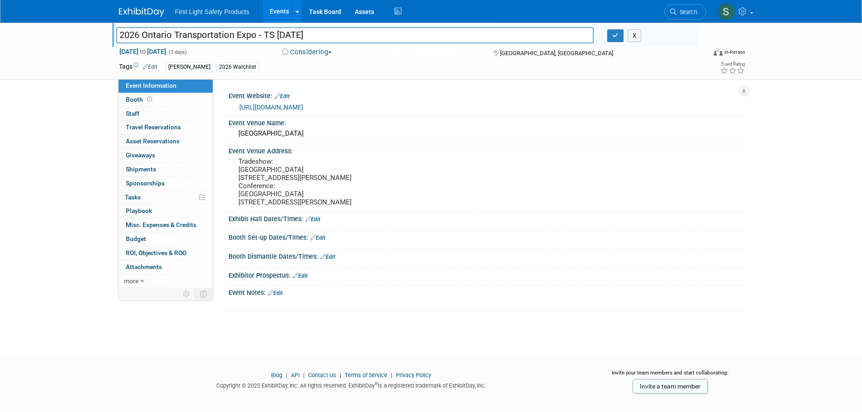
click at [276, 295] on link "Edit" at bounding box center [275, 293] width 15 height 6
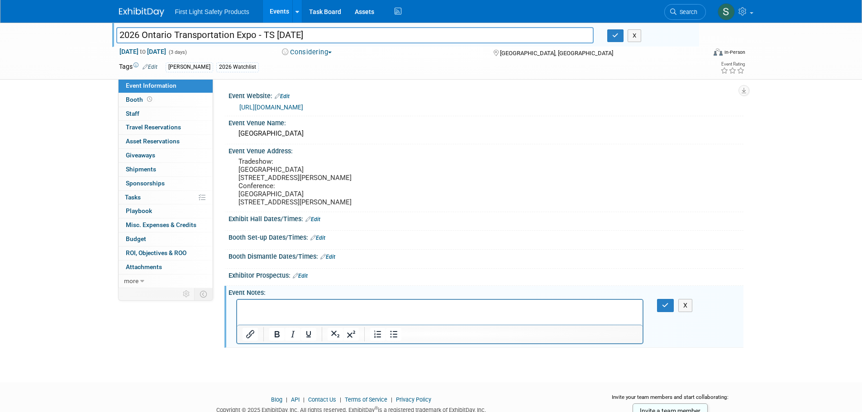
click at [272, 305] on p "Rich Text Area. Press ALT-0 for help." at bounding box center [440, 307] width 396 height 9
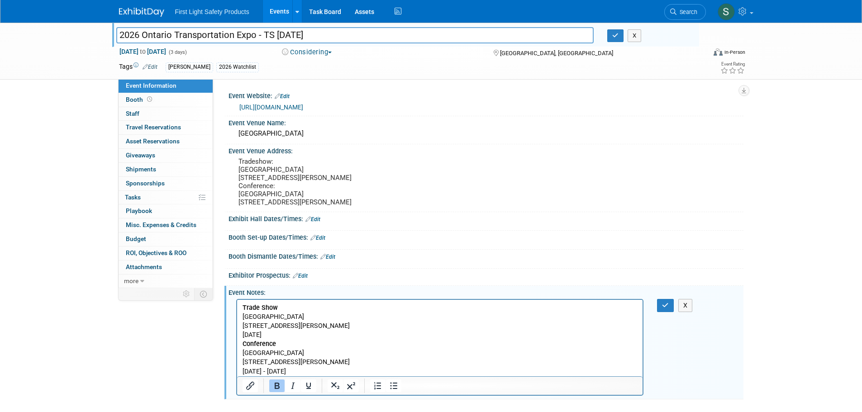
scroll to position [45, 0]
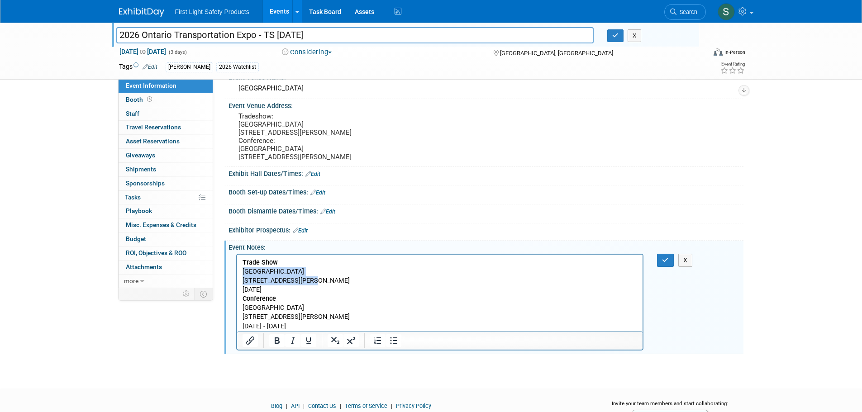
drag, startPoint x: 306, startPoint y: 280, endPoint x: 236, endPoint y: 271, distance: 69.8
click at [237, 271] on html "Trade Show Toronto Congress Centre 650 Dixon Rd, Toronto April 14th, 2026 Confe…" at bounding box center [440, 292] width 406 height 77
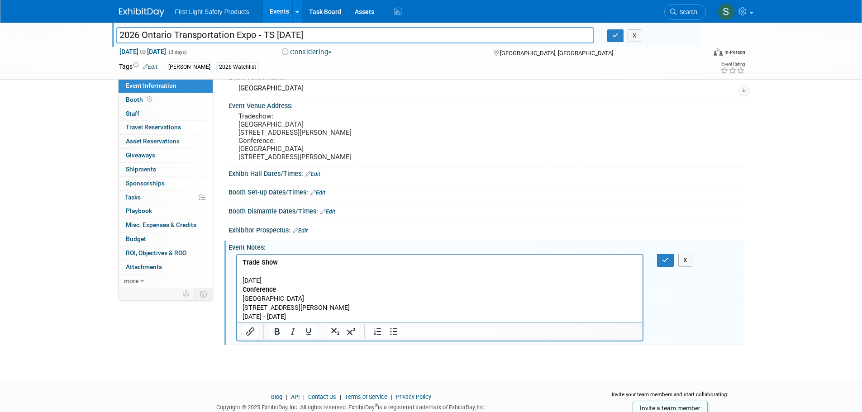
click at [244, 280] on p "Trade Show April 14th, 2026" at bounding box center [440, 271] width 396 height 27
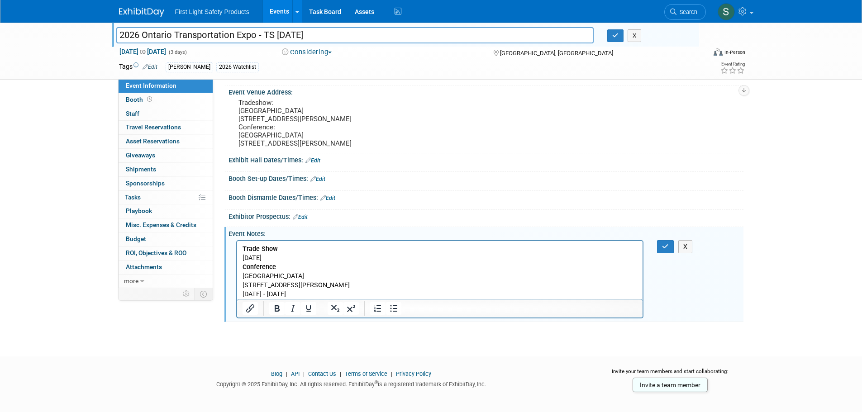
scroll to position [66, 0]
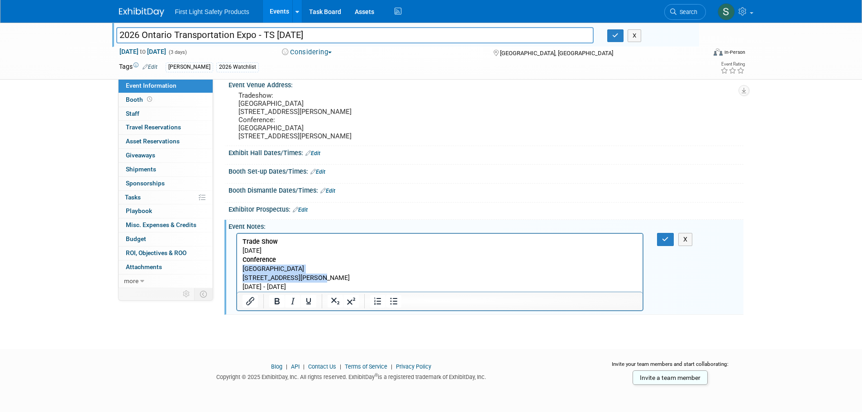
drag, startPoint x: 313, startPoint y: 278, endPoint x: 255, endPoint y: 270, distance: 59.0
click at [241, 269] on html "Trade Show April 14th, 2026 Conference Delta Marriott Toronto Airport 655 Dixon…" at bounding box center [440, 263] width 406 height 58
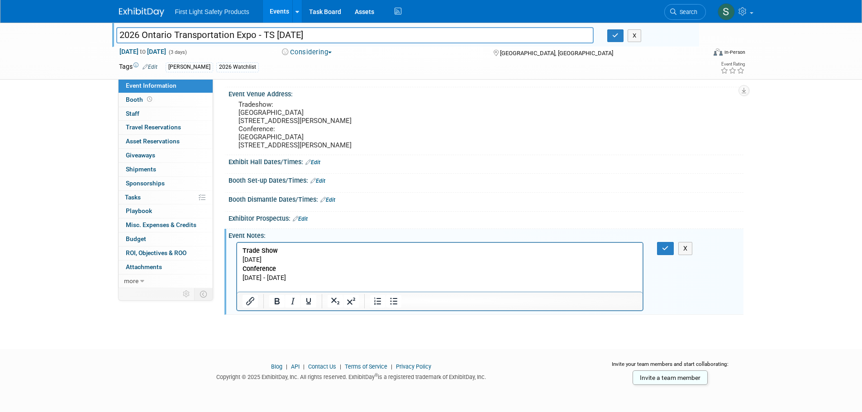
scroll to position [48, 0]
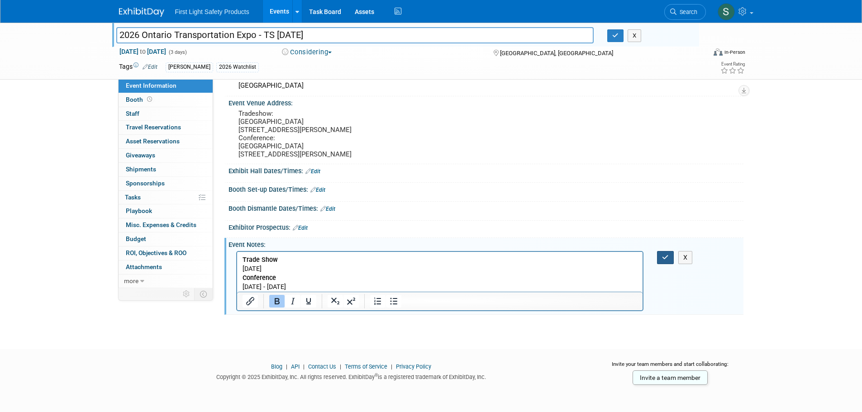
drag, startPoint x: 662, startPoint y: 259, endPoint x: 393, endPoint y: 16, distance: 362.2
click at [662, 259] on icon "button" at bounding box center [665, 257] width 7 height 6
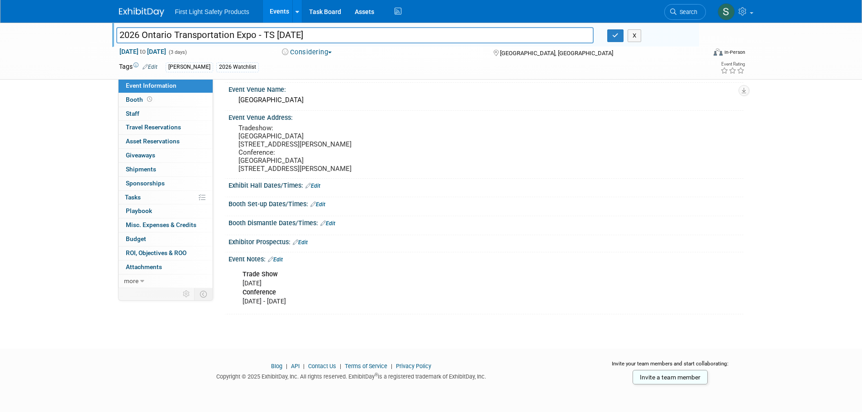
scroll to position [33, 0]
click at [282, 260] on link "Edit" at bounding box center [275, 260] width 15 height 6
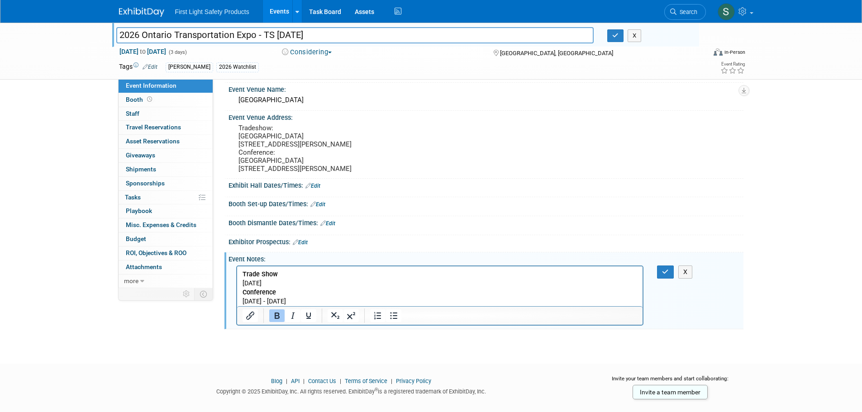
scroll to position [0, 0]
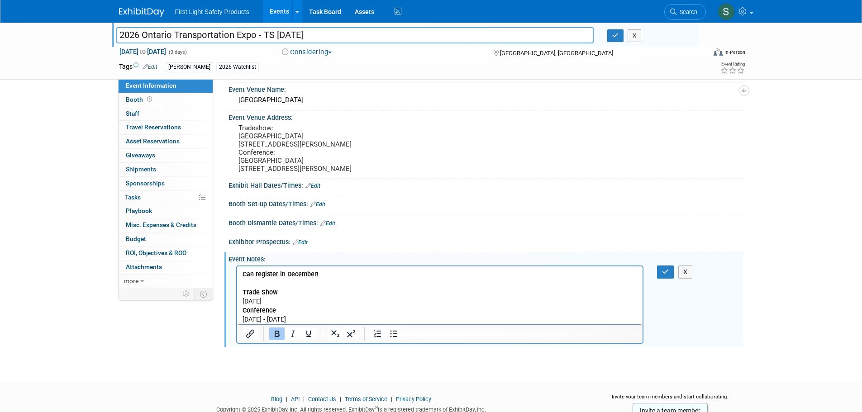
drag, startPoint x: 264, startPoint y: 276, endPoint x: 237, endPoint y: 277, distance: 27.6
click at [237, 277] on html "Can register in December!﻿ Trade Show April 14th, 2026 Conference April 13th - …" at bounding box center [440, 295] width 406 height 58
click at [304, 337] on icon "Underline" at bounding box center [308, 334] width 11 height 11
click at [338, 270] on p "Can register in December!﻿" at bounding box center [440, 274] width 396 height 9
click at [381, 293] on p "Trade Show April 14th, 2026 Conference April 13th - 15th, 2026" at bounding box center [440, 306] width 396 height 36
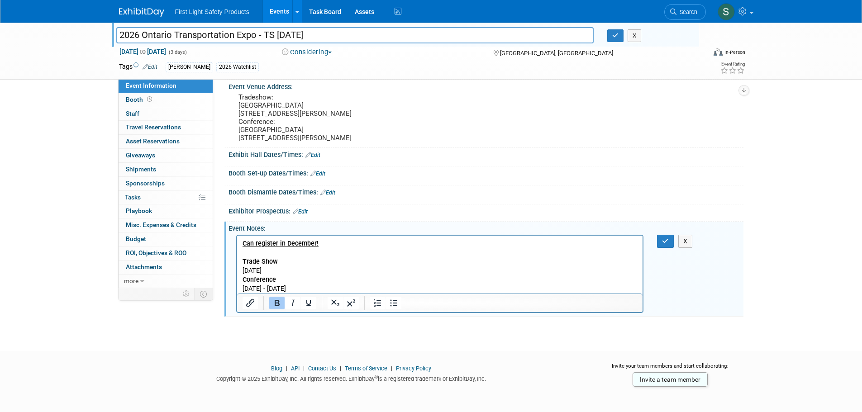
scroll to position [66, 0]
drag, startPoint x: 559, startPoint y: 526, endPoint x: 322, endPoint y: 290, distance: 334.5
click at [322, 290] on p "Trade Show April 14th, 2026 Conference April 13th - 15th, 2026" at bounding box center [440, 273] width 396 height 36
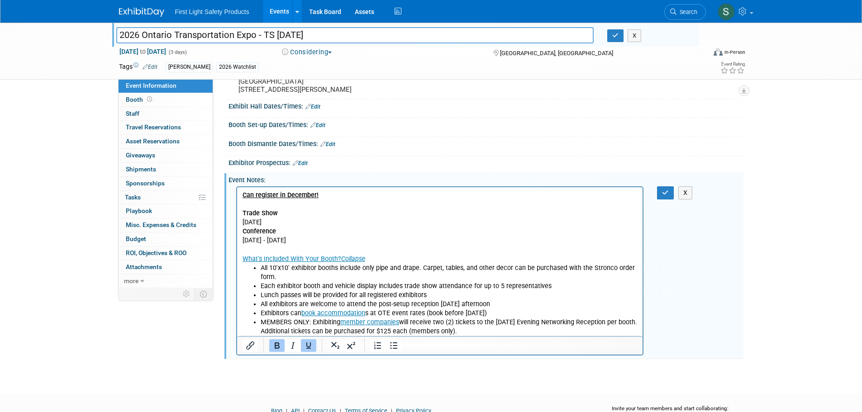
scroll to position [157, 0]
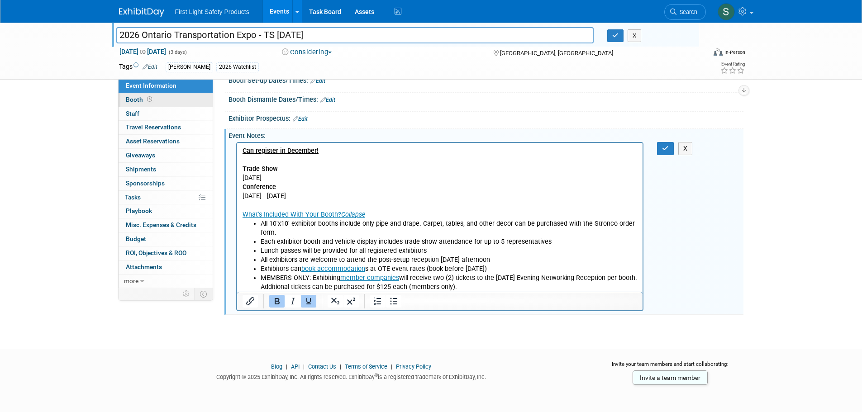
click at [163, 101] on link "Booth" at bounding box center [166, 100] width 94 height 14
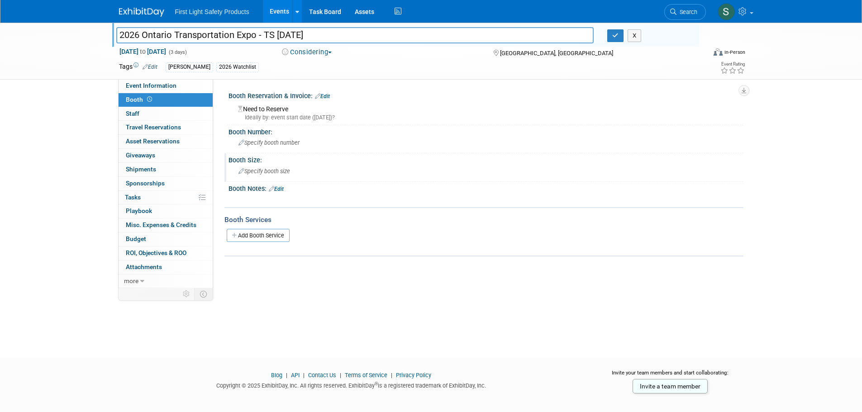
click at [263, 173] on span "Specify booth size" at bounding box center [265, 171] width 52 height 7
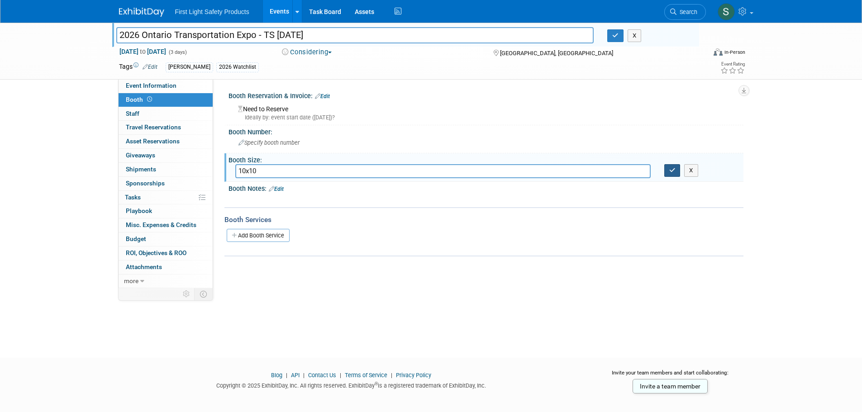
type input "10x10"
click at [678, 173] on button "button" at bounding box center [673, 170] width 16 height 13
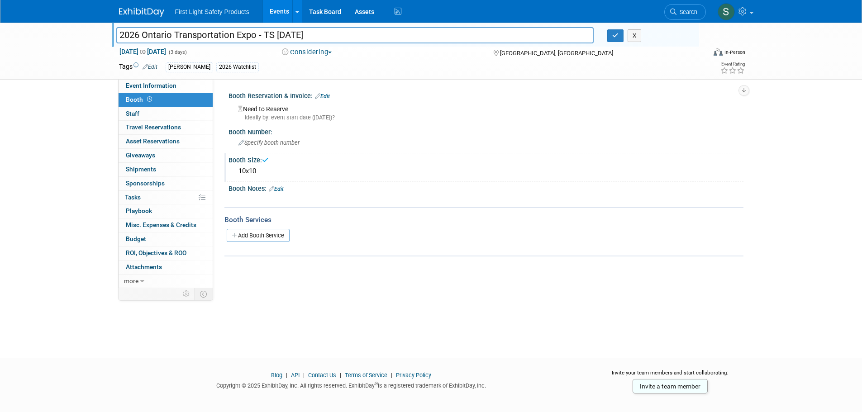
click at [288, 120] on div "Ideally by: event start date (Mon. Apr 13, 2026)?" at bounding box center [487, 118] width 499 height 8
click at [294, 114] on div "Ideally by: event start date (Mon. Apr 13, 2026)?" at bounding box center [487, 118] width 499 height 8
click at [153, 88] on span "Event Information" at bounding box center [151, 85] width 51 height 7
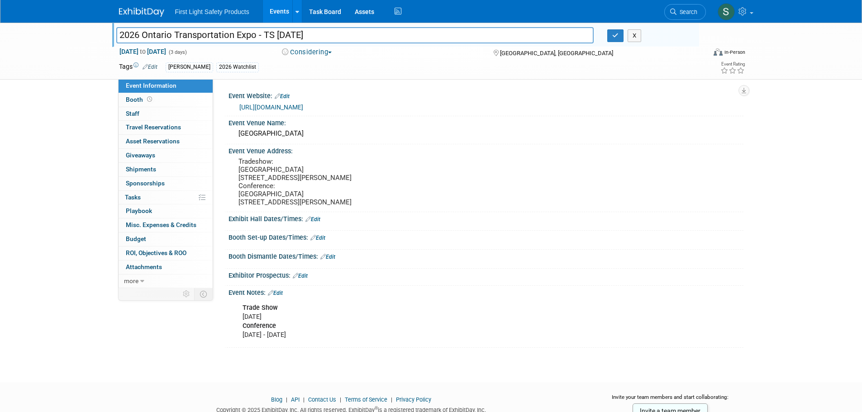
click at [282, 293] on link "Edit" at bounding box center [275, 293] width 15 height 6
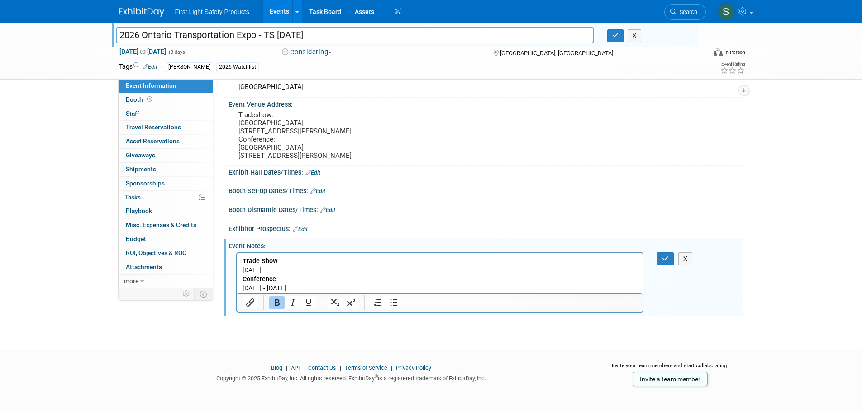
scroll to position [48, 0]
click at [315, 283] on p "Trade Show April 14th, 2026 Conference April 13th - 15th, 2026" at bounding box center [440, 273] width 396 height 36
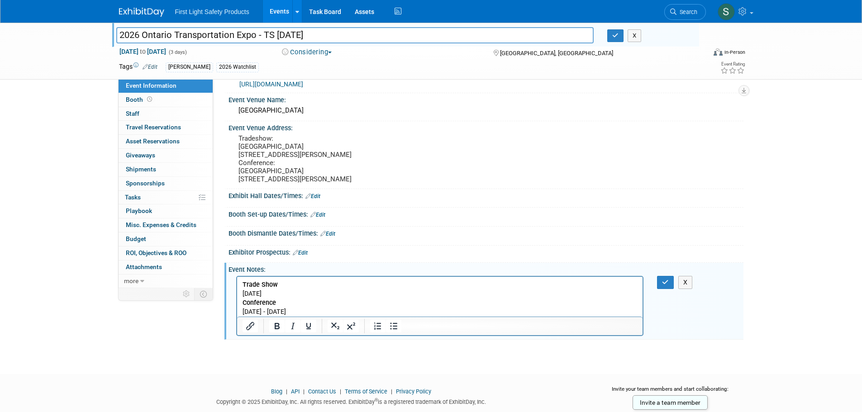
scroll to position [0, 0]
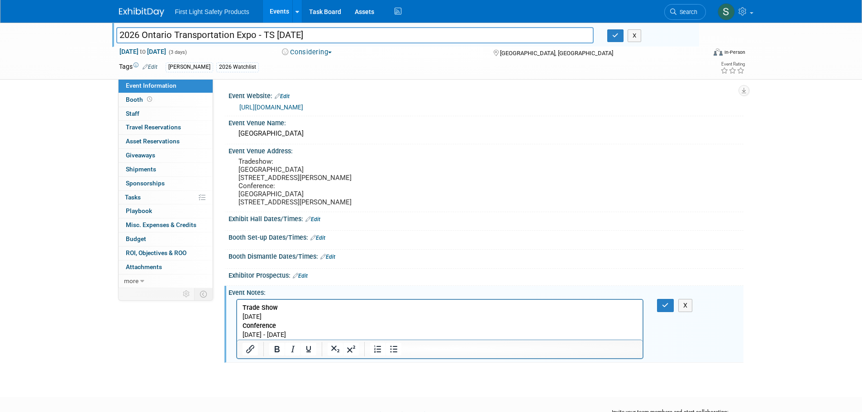
click at [242, 306] on b "Trade Show" at bounding box center [259, 308] width 35 height 8
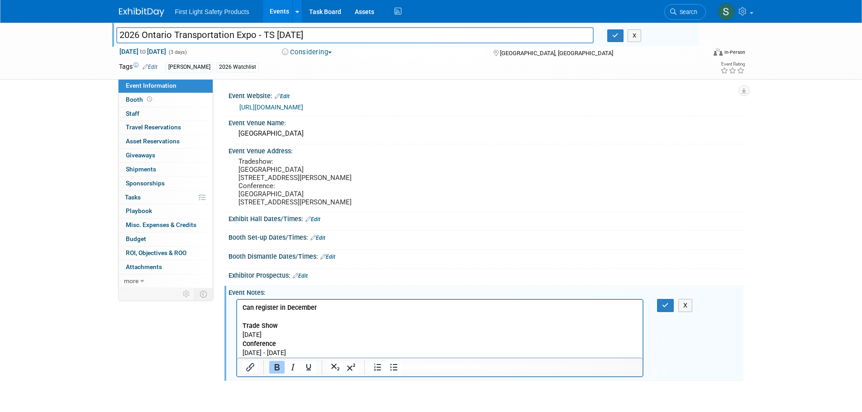
click at [275, 307] on b "Can register in December" at bounding box center [279, 308] width 74 height 8
drag, startPoint x: 275, startPoint y: 308, endPoint x: 249, endPoint y: 309, distance: 25.4
click at [237, 309] on html "Can register in December Trade Show April 14th, 2026 Conference April 13th - 15…" at bounding box center [440, 329] width 406 height 58
click at [303, 308] on b "Registration starts in December" at bounding box center [288, 308] width 93 height 8
click at [337, 308] on p "Registration starts December" at bounding box center [440, 307] width 396 height 9
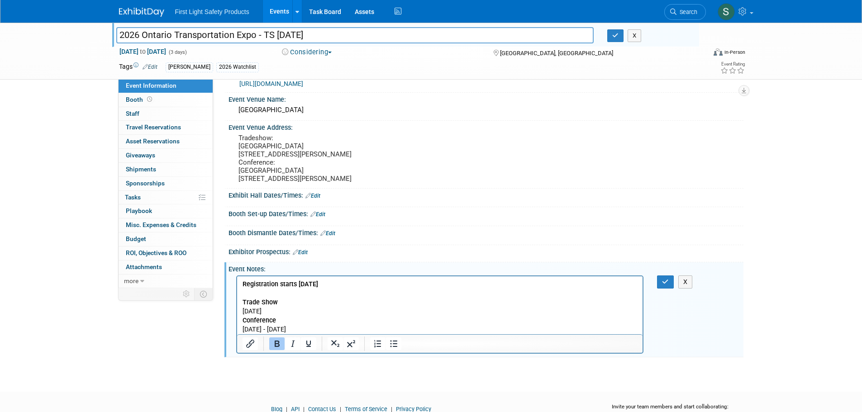
scroll to position [66, 0]
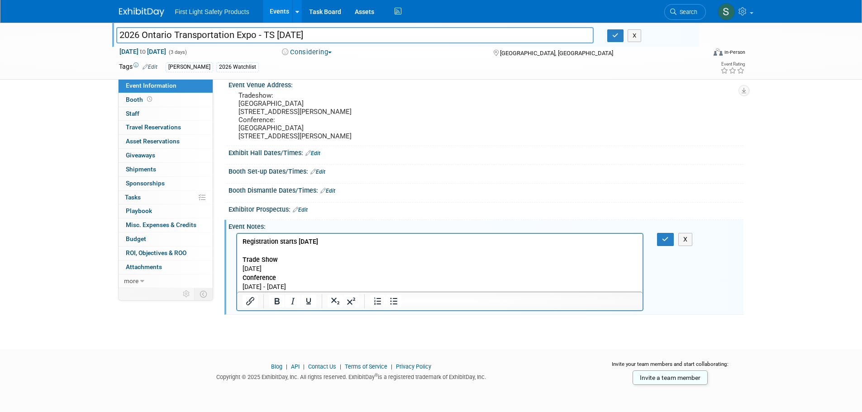
click at [315, 287] on p "Trade Show April 14th, 2026 Conference April 13th - 15th, 2026" at bounding box center [440, 273] width 396 height 36
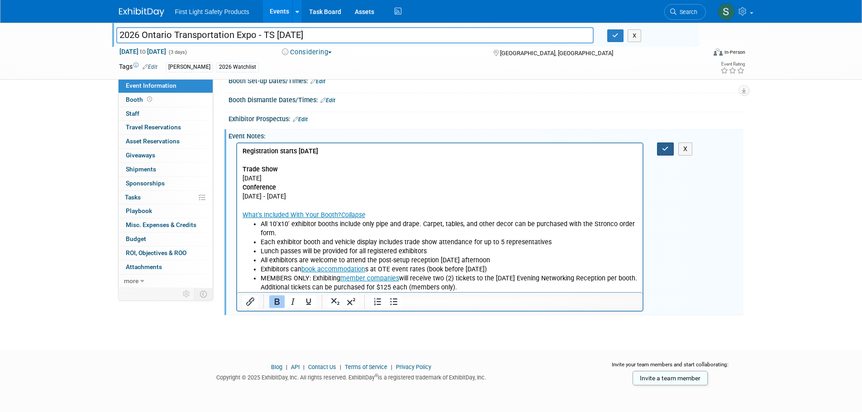
click at [669, 143] on button "button" at bounding box center [665, 149] width 17 height 13
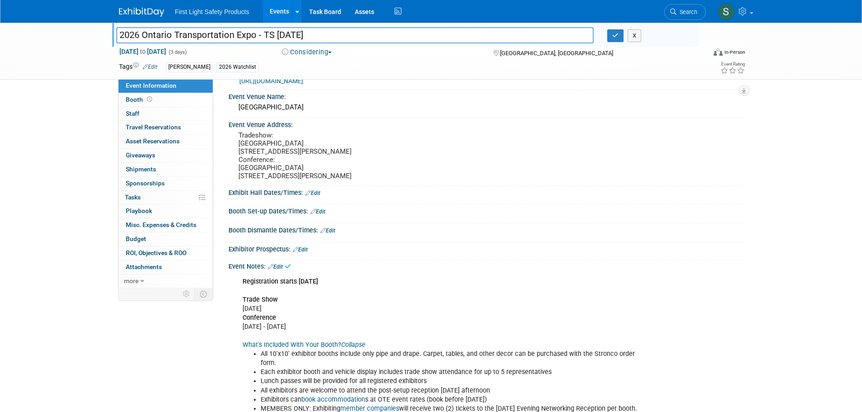
scroll to position [0, 0]
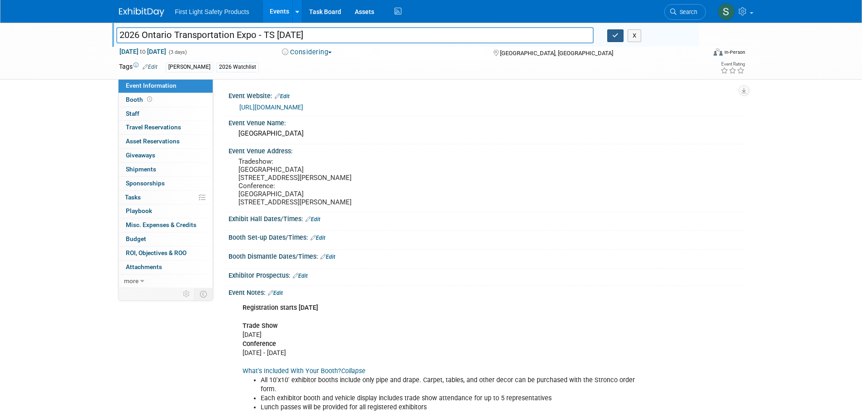
click at [608, 38] on button "button" at bounding box center [615, 35] width 16 height 13
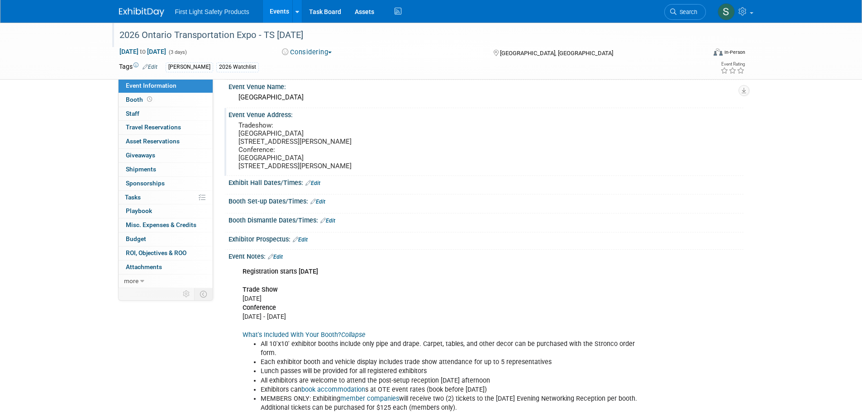
scroll to position [91, 0]
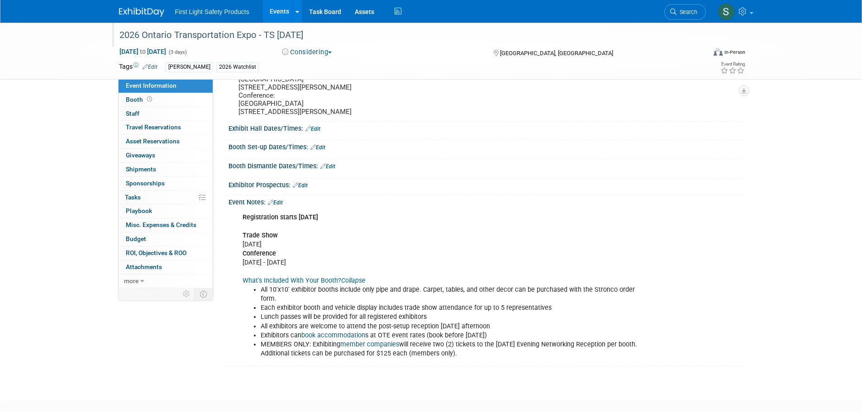
click at [126, 14] on img at bounding box center [141, 12] width 45 height 9
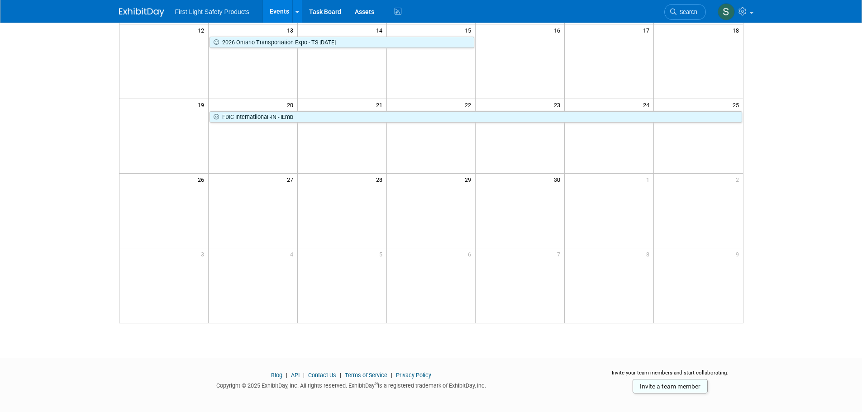
scroll to position [226, 0]
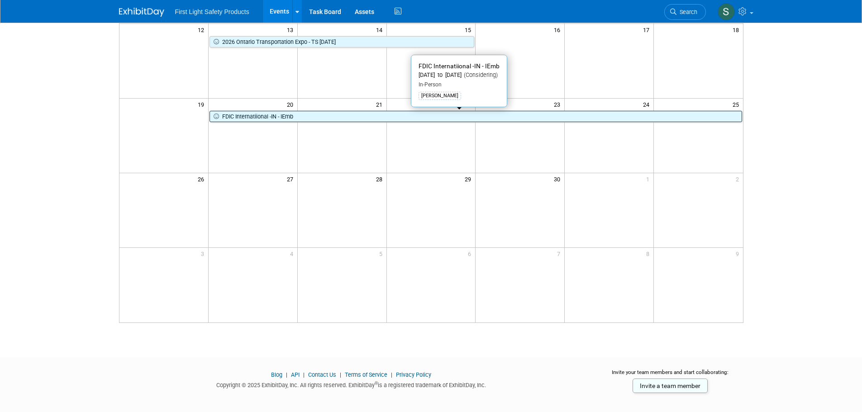
click at [265, 120] on link "FDIC Internatiional -IN - IEmb" at bounding box center [476, 117] width 533 height 12
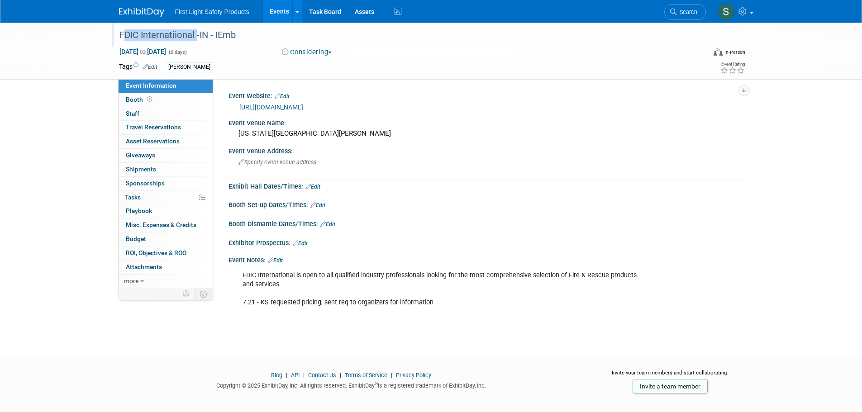
drag, startPoint x: 194, startPoint y: 35, endPoint x: 119, endPoint y: 40, distance: 75.3
click at [119, 40] on div "FDIC Internatiional -IN - IEmb" at bounding box center [404, 35] width 576 height 16
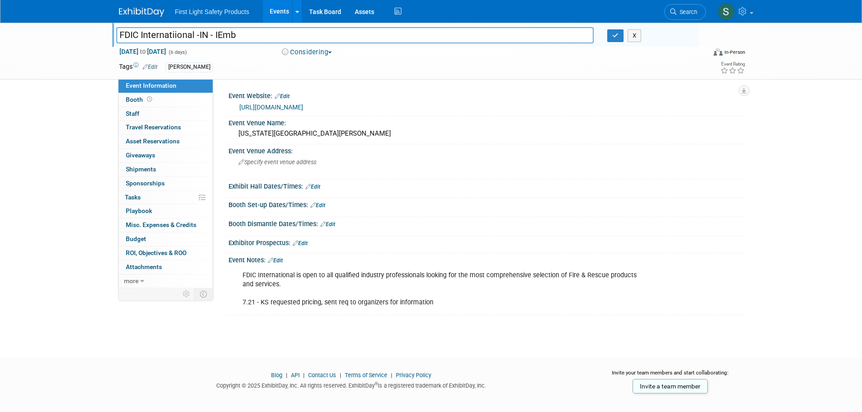
drag, startPoint x: 194, startPoint y: 34, endPoint x: 63, endPoint y: 41, distance: 131.5
click at [63, 41] on div "FDIC Internatiional -IN - IEmb FDIC Internatiional -IN - IEmb X Apr 20, 2026 to…" at bounding box center [431, 51] width 862 height 57
click at [299, 106] on link "https://www.fdic.com/exhibition/why-exhibit" at bounding box center [271, 107] width 64 height 7
click at [177, 35] on input "FDIC Internatiional -IN - IEmb" at bounding box center [355, 35] width 478 height 16
type input "FDIC International -IN - IEmb"
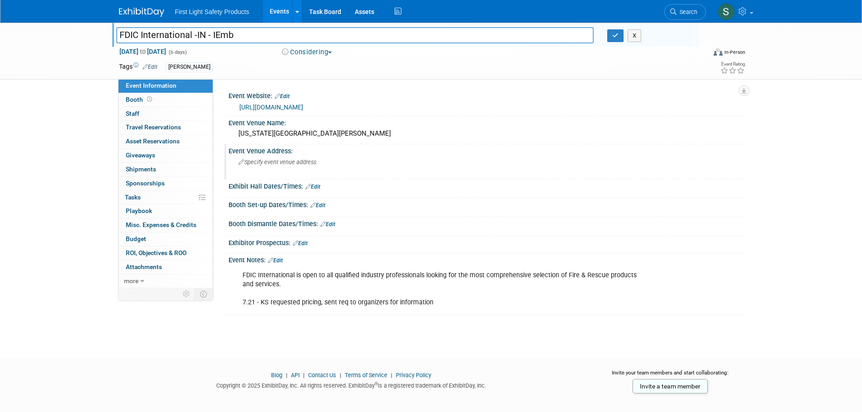
click at [476, 158] on div "Event Venue Address: Specify event venue address" at bounding box center [484, 161] width 519 height 35
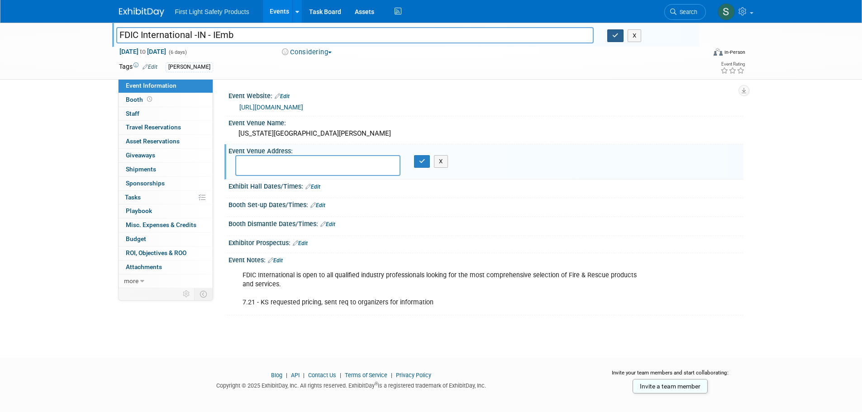
click at [617, 36] on icon "button" at bounding box center [615, 36] width 6 height 6
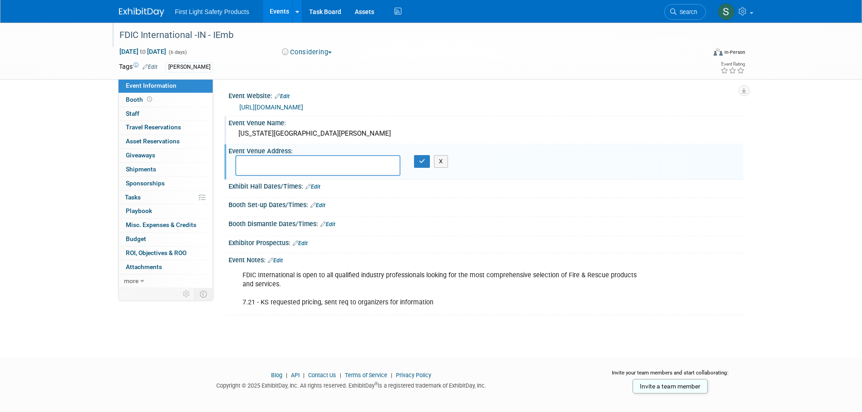
drag, startPoint x: 305, startPoint y: 137, endPoint x: 230, endPoint y: 140, distance: 74.3
click at [230, 140] on div "Indiana Convention Center & Lucas Oil Stadium" at bounding box center [486, 134] width 515 height 15
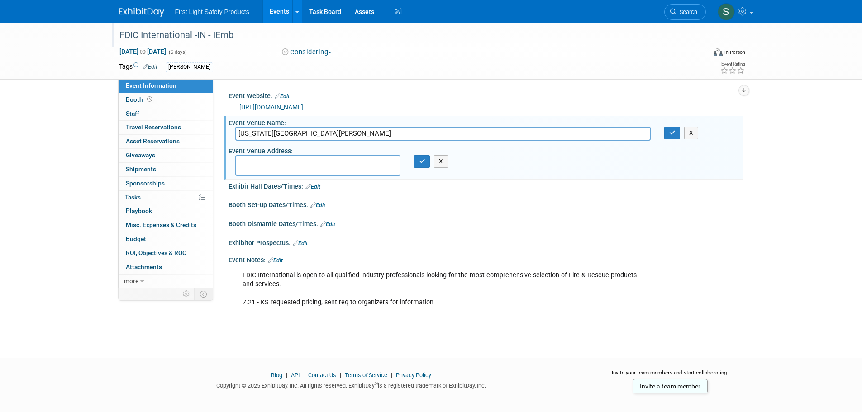
click at [365, 136] on input "Indiana Convention Center & Lucas Oil Stadium" at bounding box center [443, 134] width 416 height 14
drag, startPoint x: 398, startPoint y: 134, endPoint x: 392, endPoint y: 134, distance: 6.4
click at [392, 134] on input "Indiana Convention Center & Lucas Oil Stadium" at bounding box center [443, 134] width 416 height 14
drag, startPoint x: 392, startPoint y: 134, endPoint x: 237, endPoint y: 139, distance: 154.4
click at [237, 139] on input "Indiana Convention Center & Lucas Oil Stadium" at bounding box center [443, 134] width 416 height 14
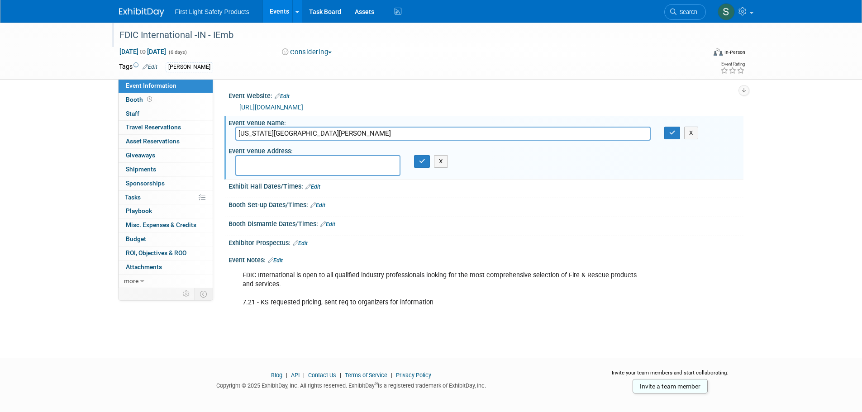
drag, startPoint x: 333, startPoint y: 165, endPoint x: 340, endPoint y: 165, distance: 7.7
click at [333, 165] on textarea at bounding box center [317, 165] width 165 height 21
click at [439, 163] on button "X" at bounding box center [441, 161] width 14 height 13
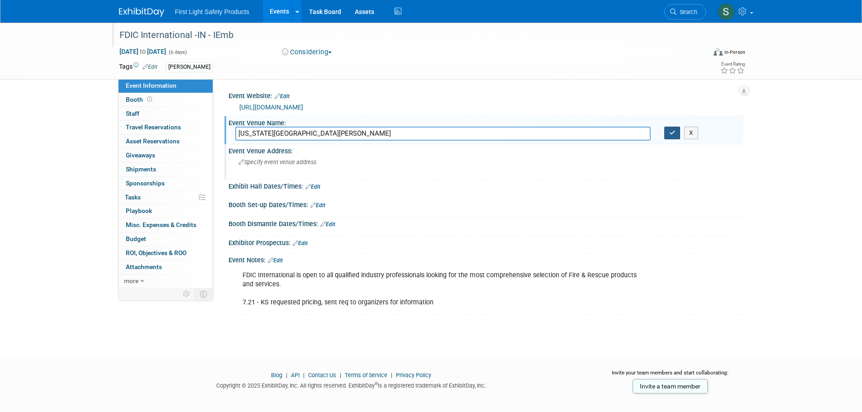
click at [668, 134] on button "button" at bounding box center [673, 133] width 16 height 13
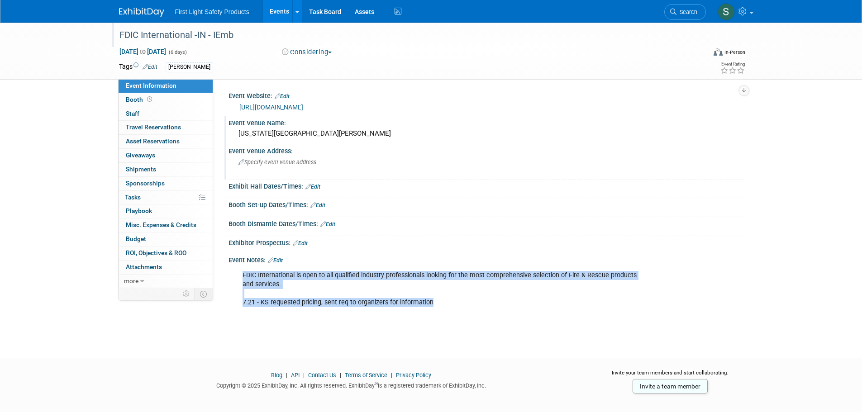
drag, startPoint x: 372, startPoint y: 301, endPoint x: 233, endPoint y: 279, distance: 140.7
click at [233, 279] on div "FDIC International is open to all qualified industry professionals looking for …" at bounding box center [486, 288] width 515 height 48
click at [140, 10] on img at bounding box center [141, 12] width 45 height 9
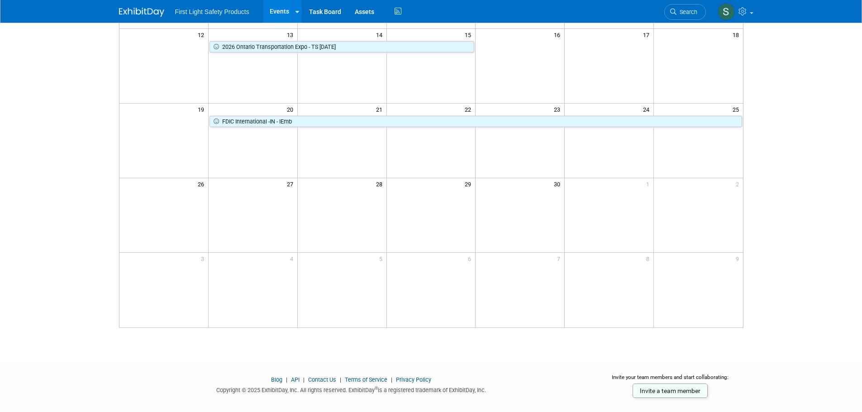
scroll to position [226, 0]
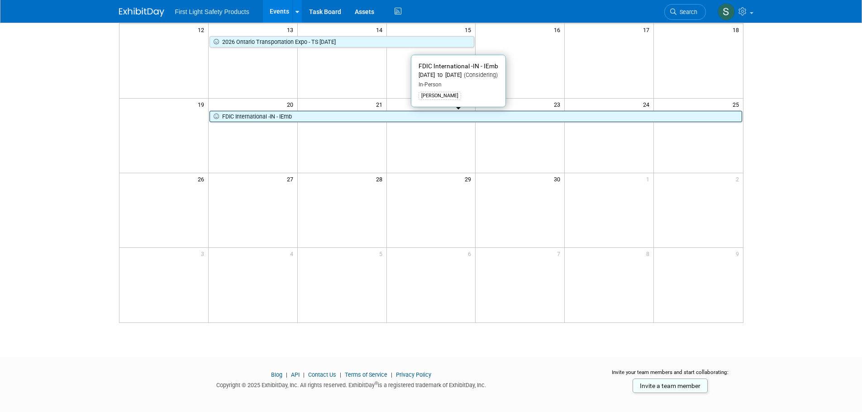
click at [307, 120] on link "FDIC International -IN - IEmb" at bounding box center [476, 117] width 533 height 12
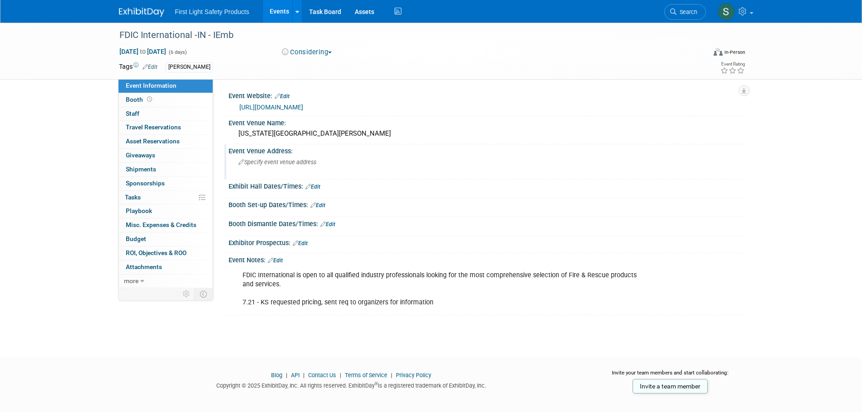
click at [273, 162] on span "Specify event venue address" at bounding box center [278, 162] width 78 height 7
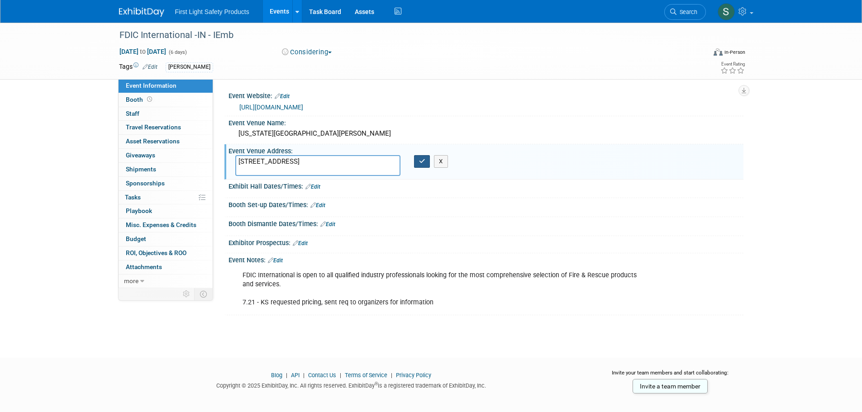
type textarea "100 S Capitol Ave, Indianapolis, IN 46225, United States"
click at [421, 164] on icon "button" at bounding box center [422, 161] width 6 height 6
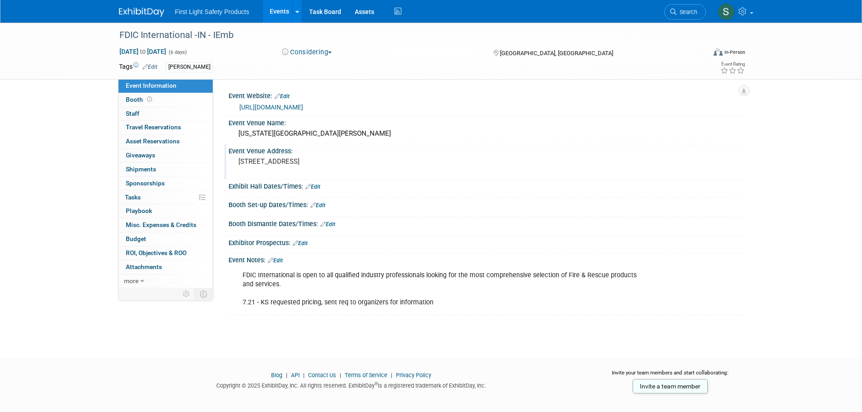
click at [146, 10] on img at bounding box center [141, 12] width 45 height 9
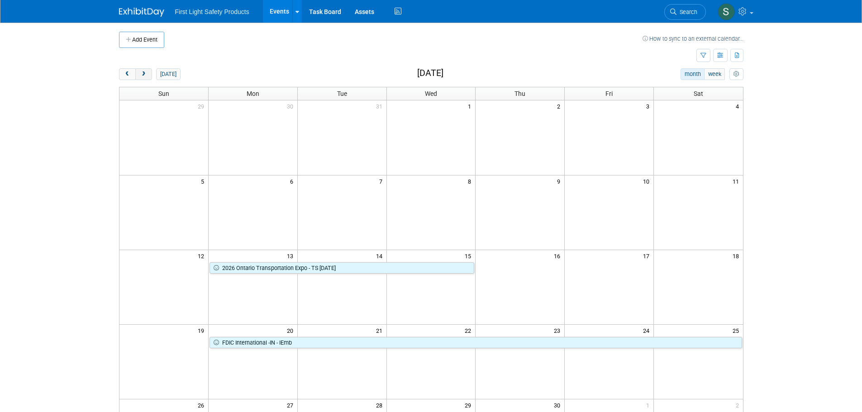
click at [147, 77] on span "next" at bounding box center [143, 75] width 7 height 6
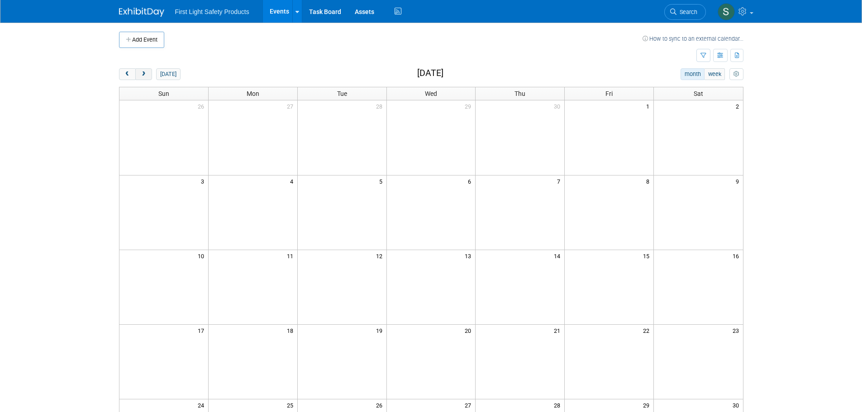
click at [143, 75] on span "next" at bounding box center [143, 75] width 7 height 6
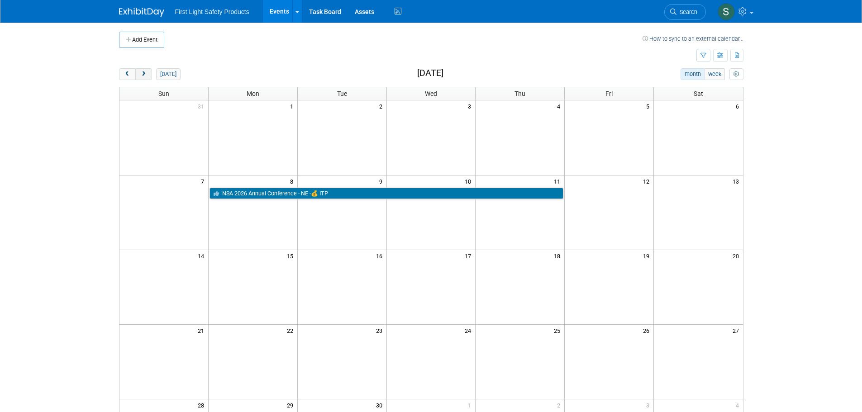
click at [145, 74] on span "next" at bounding box center [143, 75] width 7 height 6
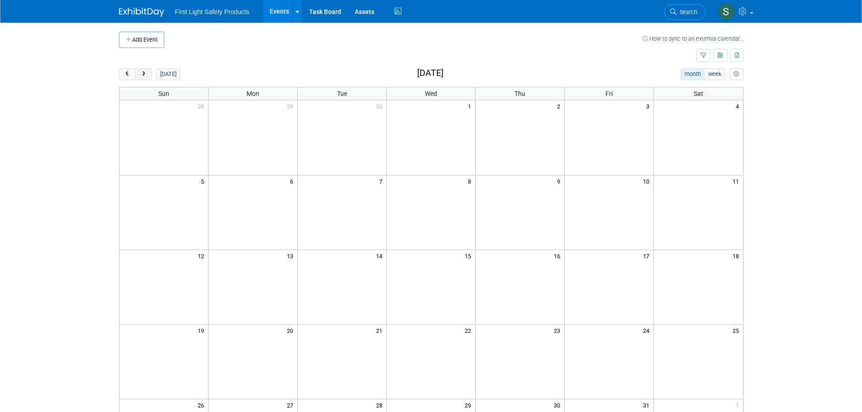
click at [146, 72] on span "next" at bounding box center [143, 75] width 7 height 6
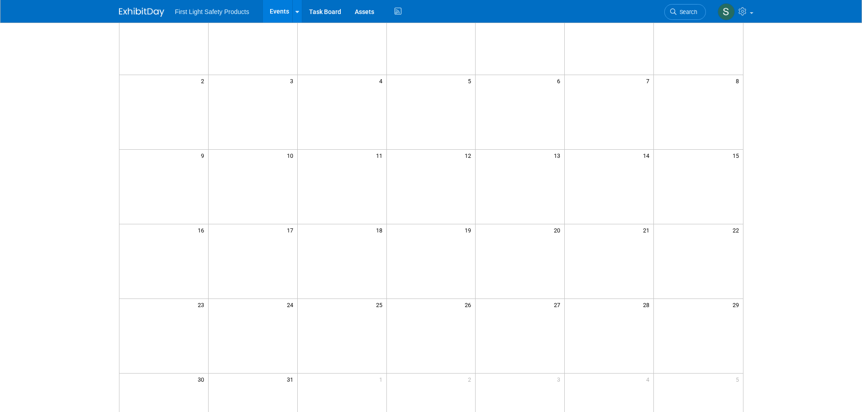
scroll to position [9, 0]
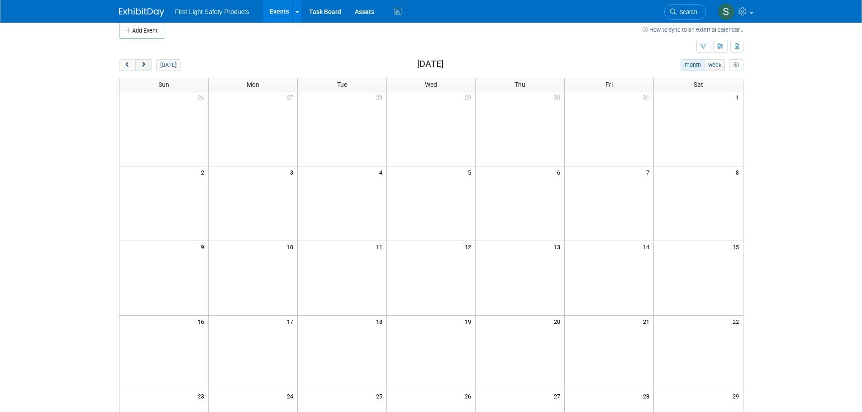
click at [147, 68] on button "next" at bounding box center [143, 65] width 17 height 12
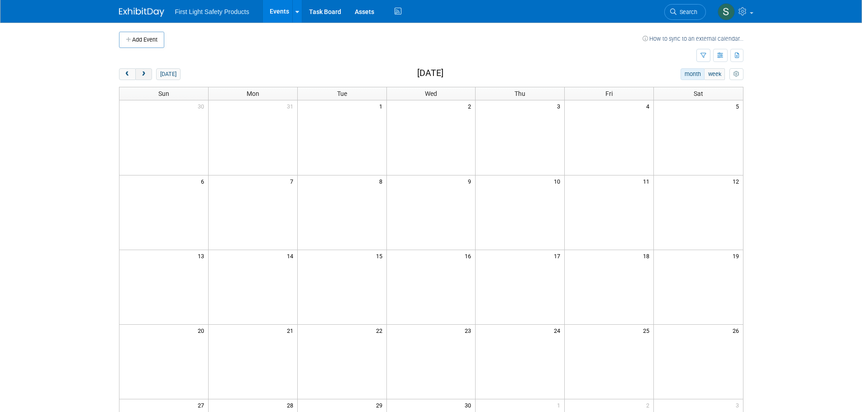
click at [146, 72] on span "next" at bounding box center [143, 75] width 7 height 6
